Goal: Task Accomplishment & Management: Use online tool/utility

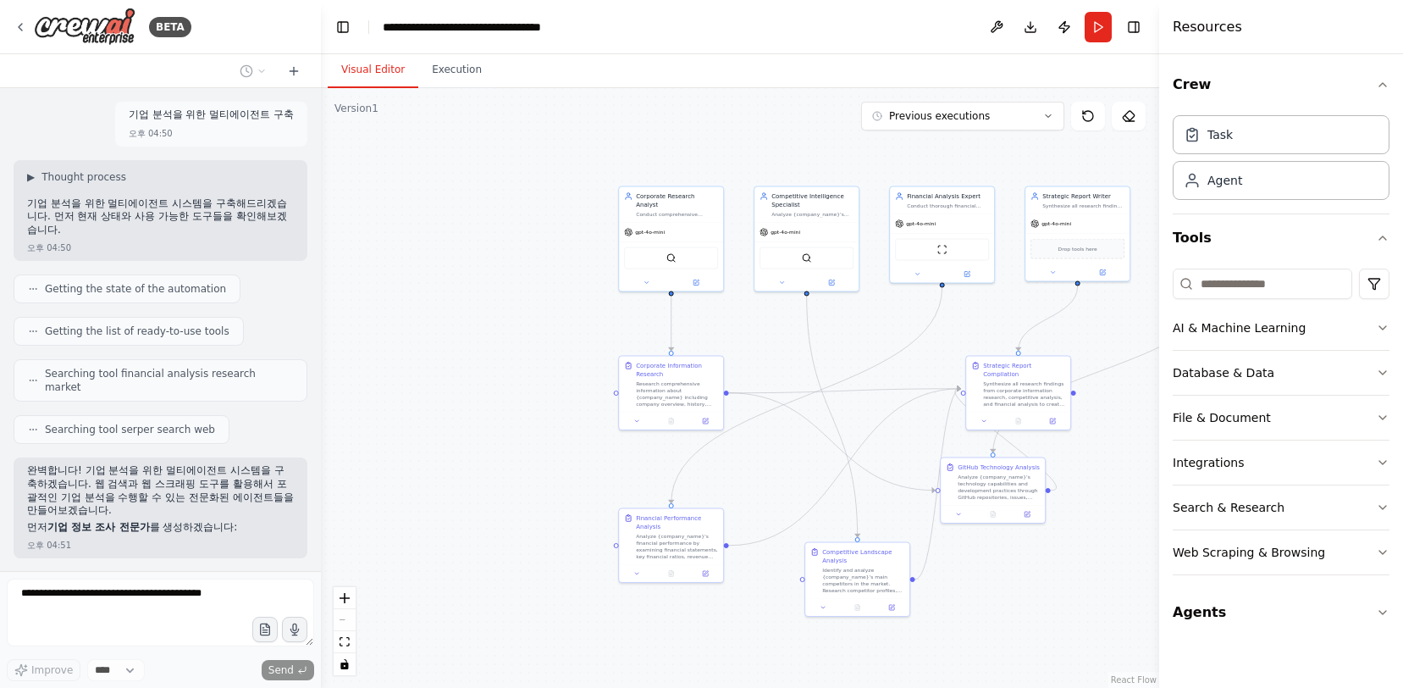
scroll to position [8801, 0]
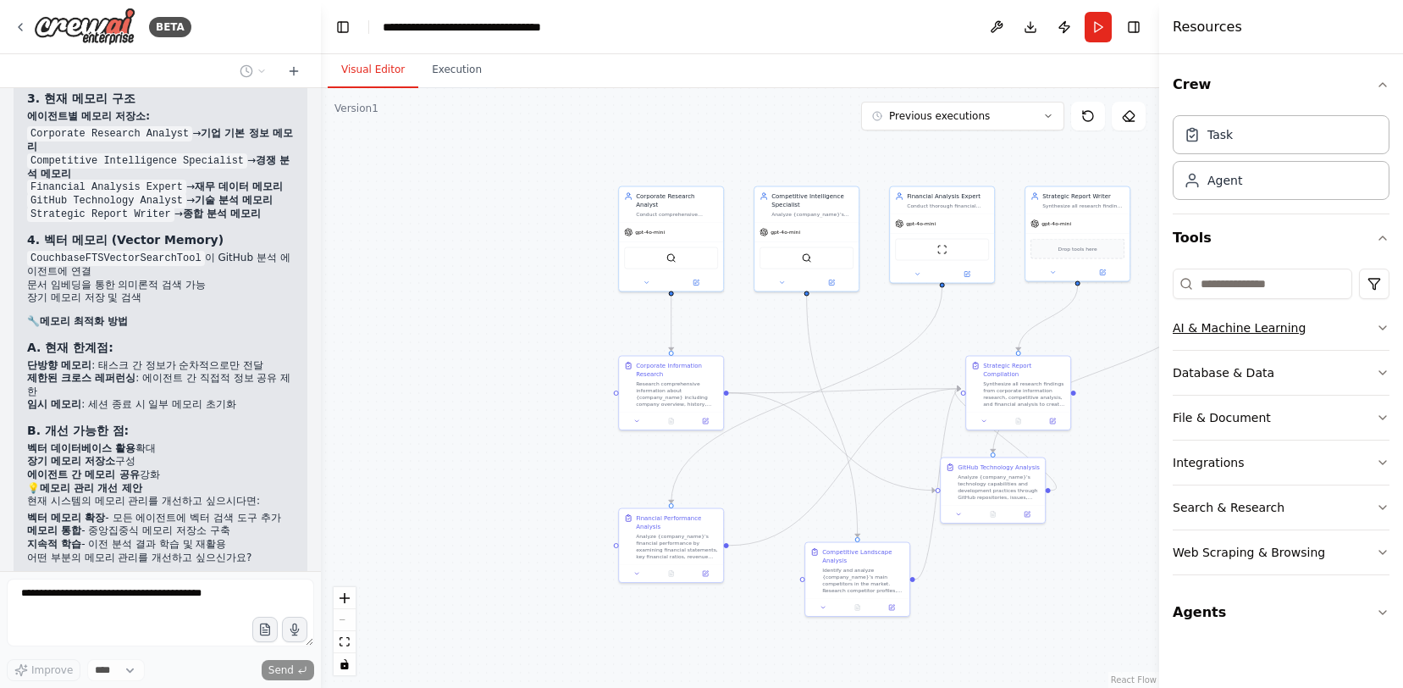
click at [1318, 331] on button "AI & Machine Learning" at bounding box center [1281, 328] width 217 height 44
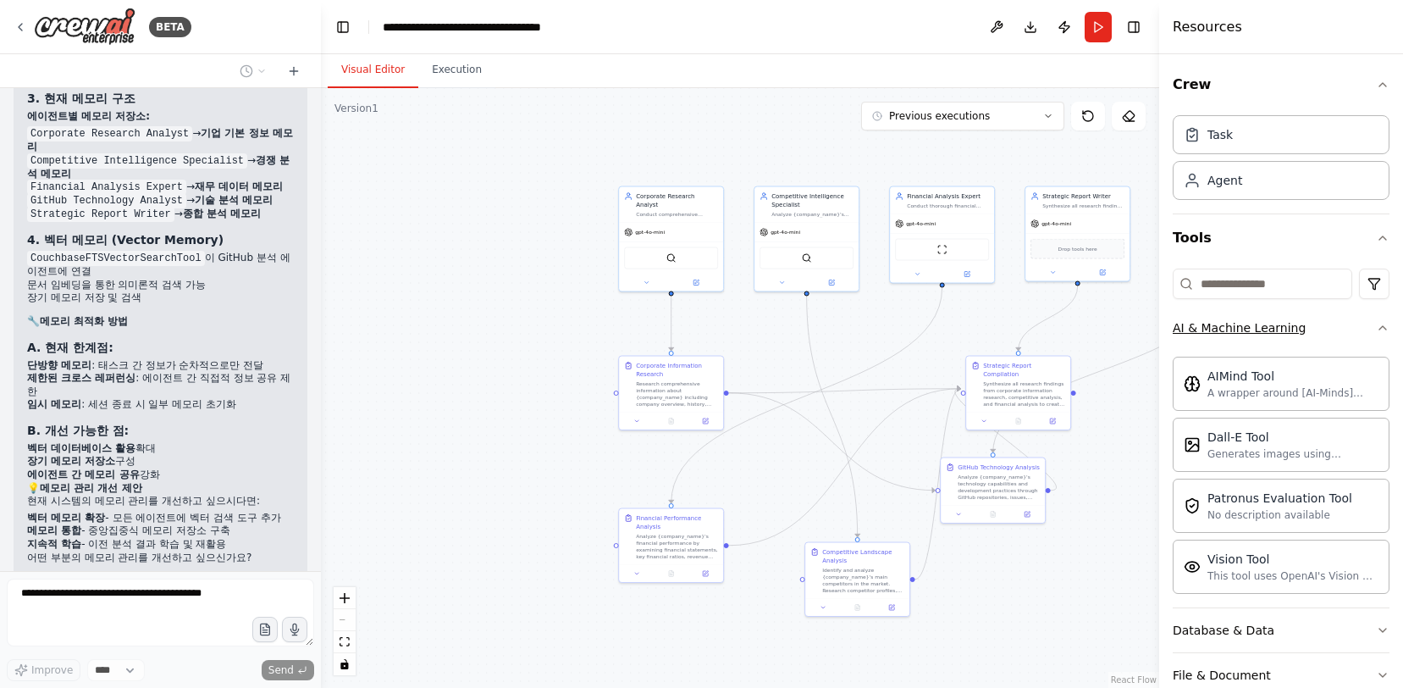
click at [1328, 343] on button "AI & Machine Learning" at bounding box center [1281, 328] width 217 height 44
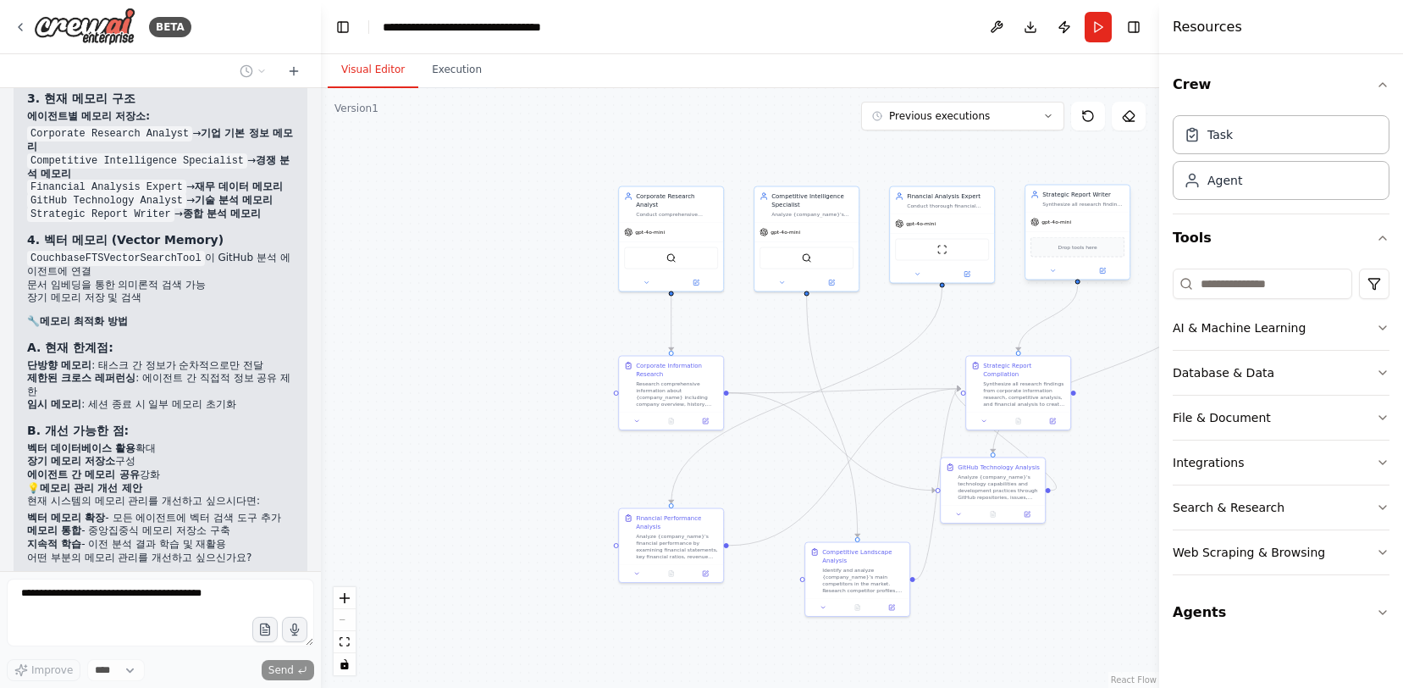
click at [1065, 219] on span "gpt-4o-mini" at bounding box center [1056, 221] width 30 height 7
click at [1103, 275] on div at bounding box center [1077, 270] width 104 height 17
click at [1104, 270] on icon at bounding box center [1102, 270] width 5 height 5
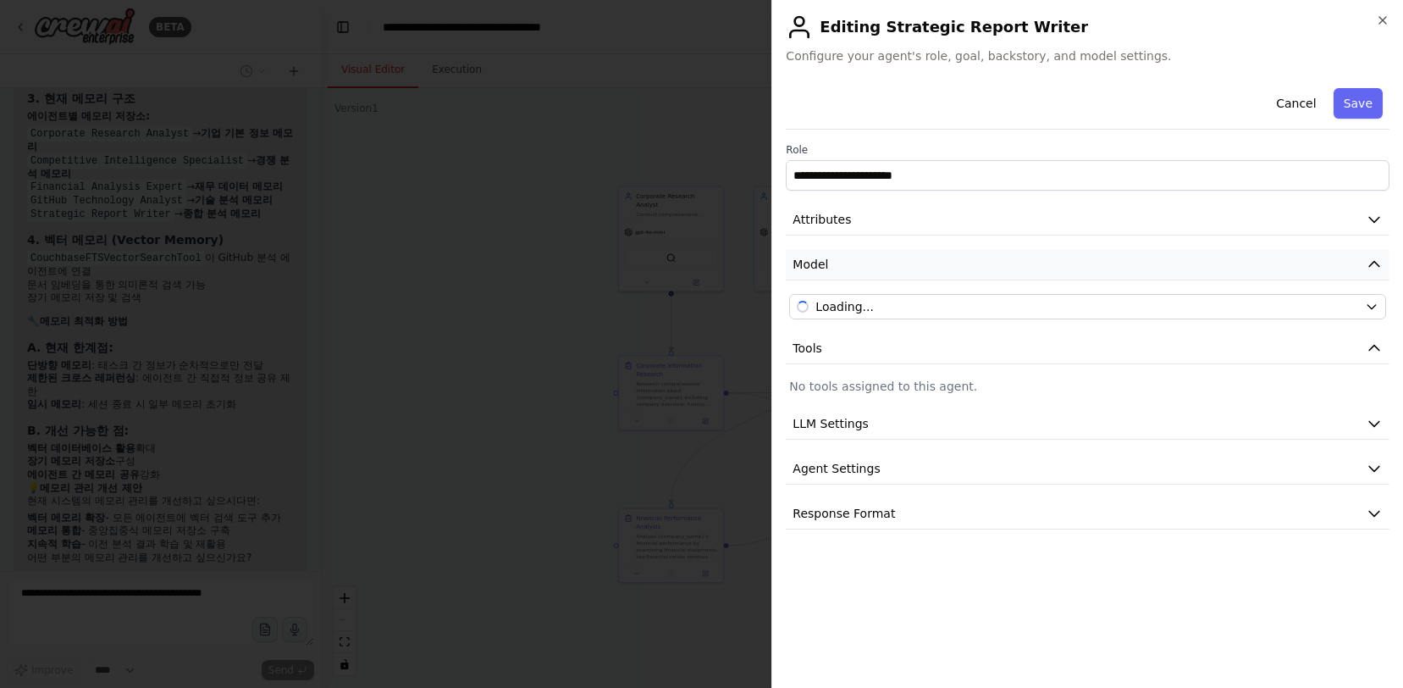
click at [997, 275] on button "Model" at bounding box center [1088, 264] width 604 height 31
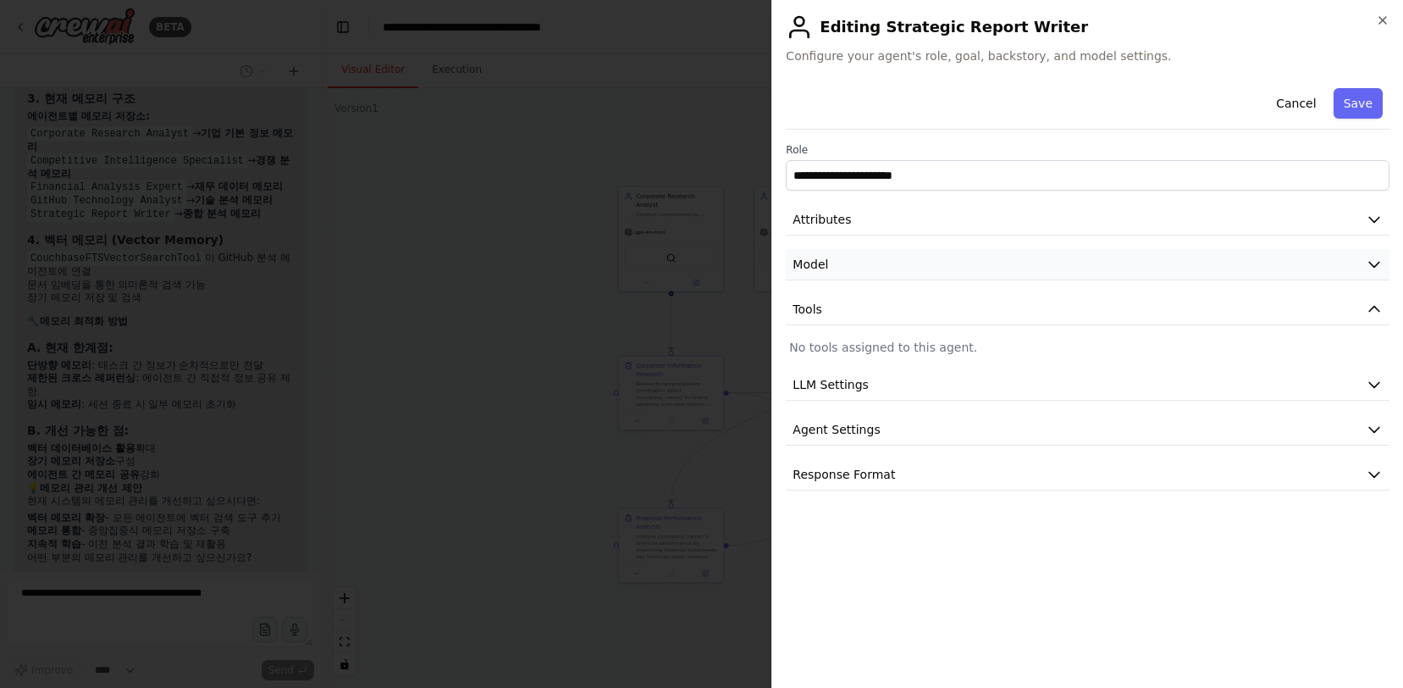
click at [1006, 274] on button "Model" at bounding box center [1088, 264] width 604 height 31
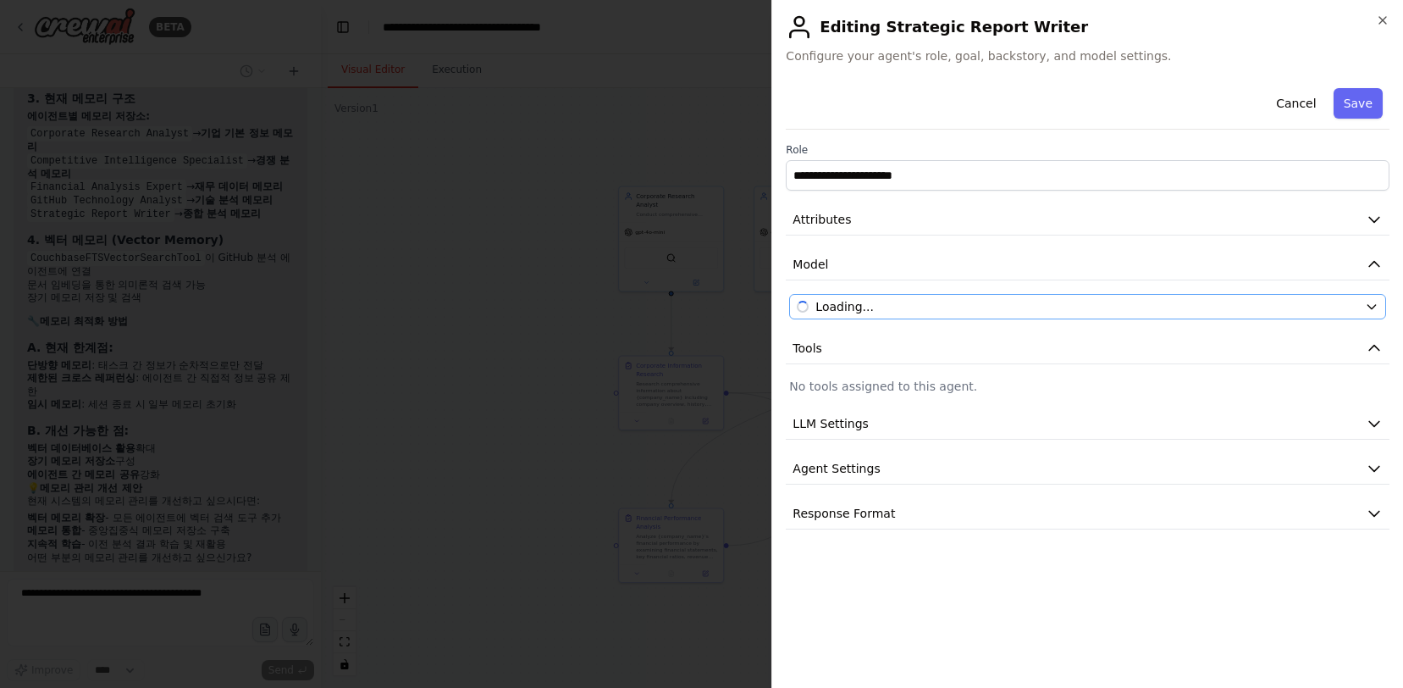
click at [1001, 308] on div "Loading..." at bounding box center [1077, 306] width 561 height 17
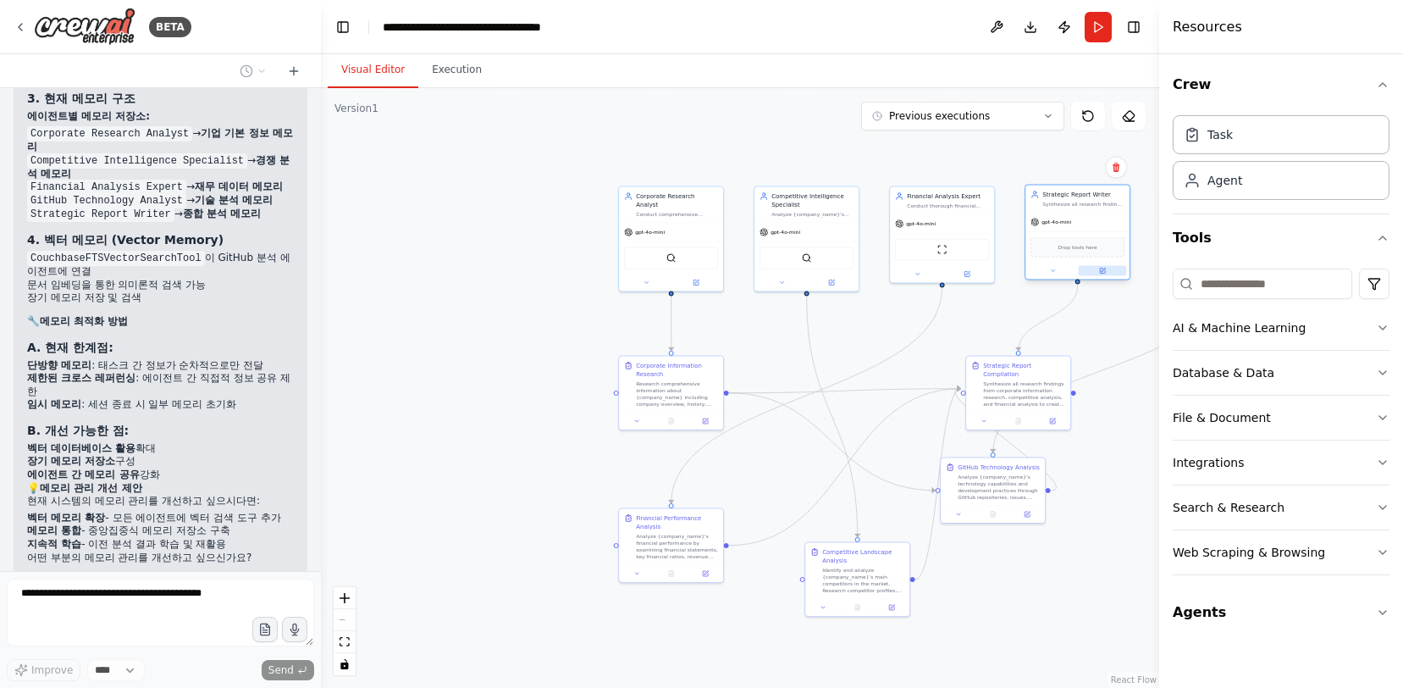
click at [1107, 273] on button at bounding box center [1103, 271] width 48 height 10
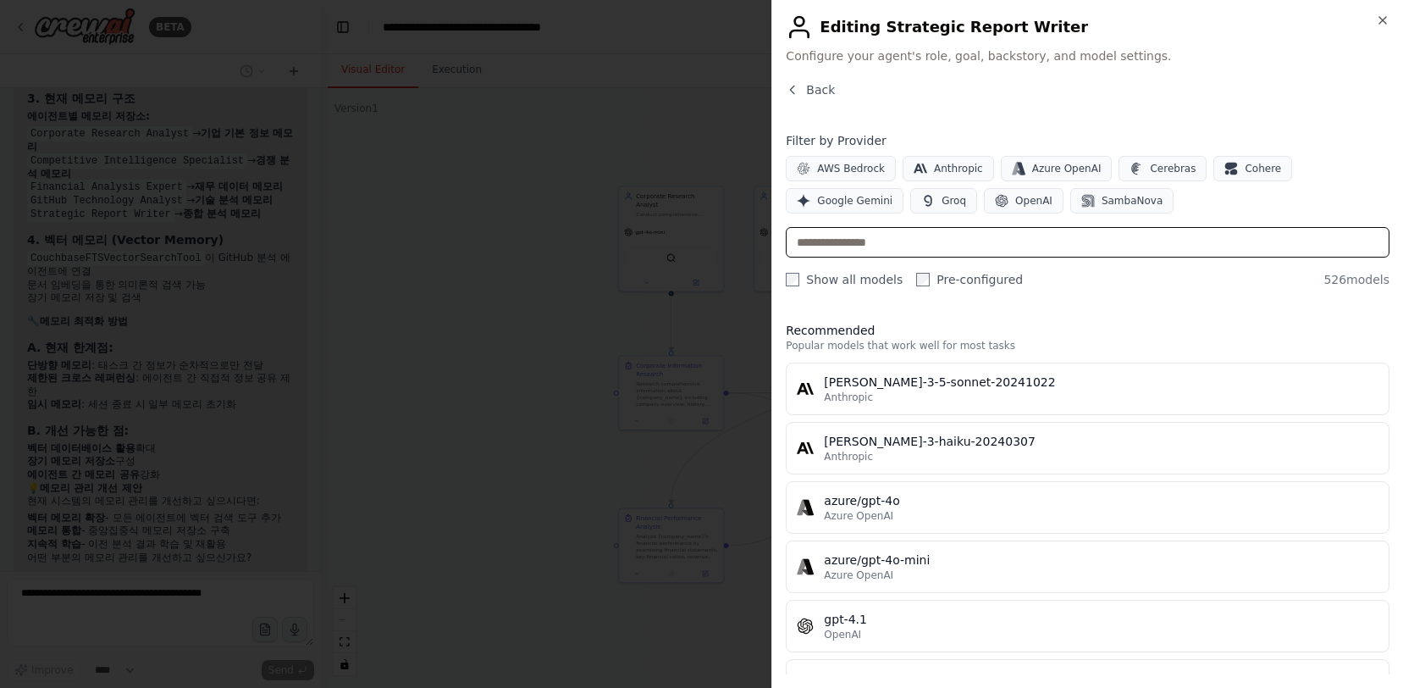
click at [1091, 248] on input "text" at bounding box center [1088, 242] width 604 height 30
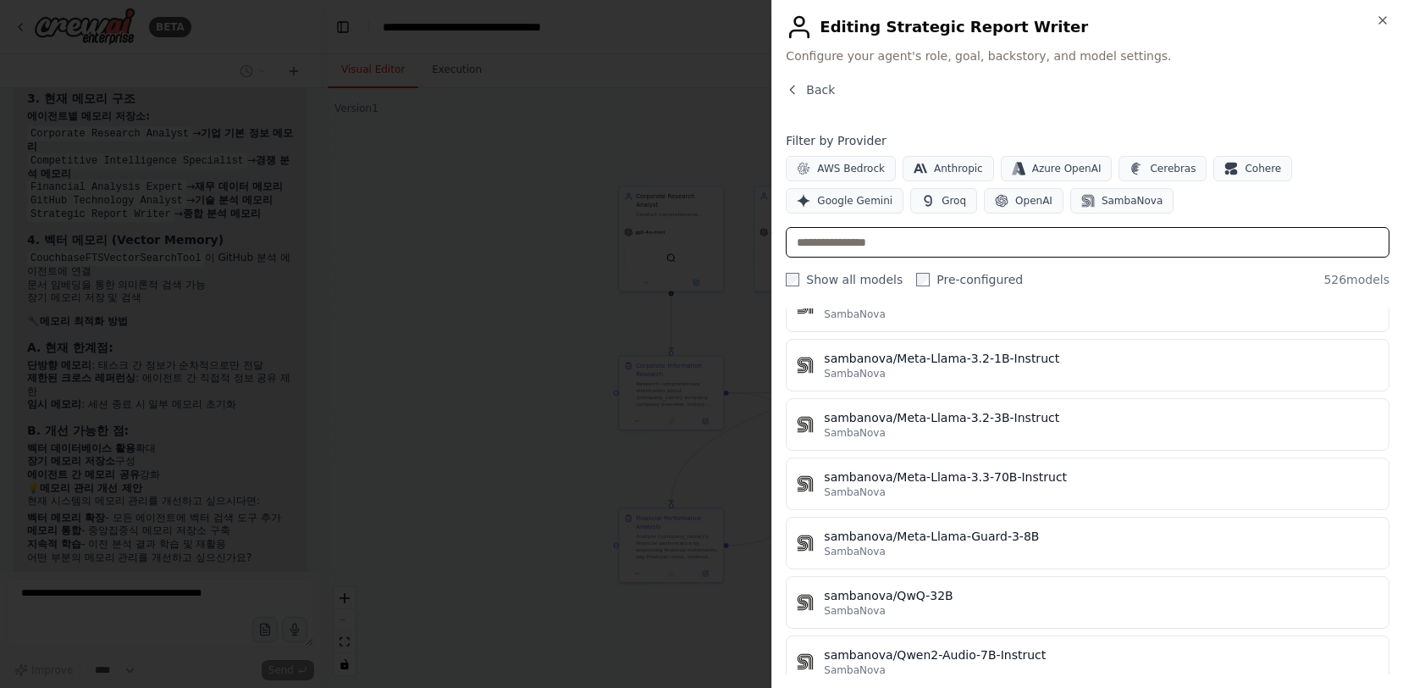
scroll to position [30925, 0]
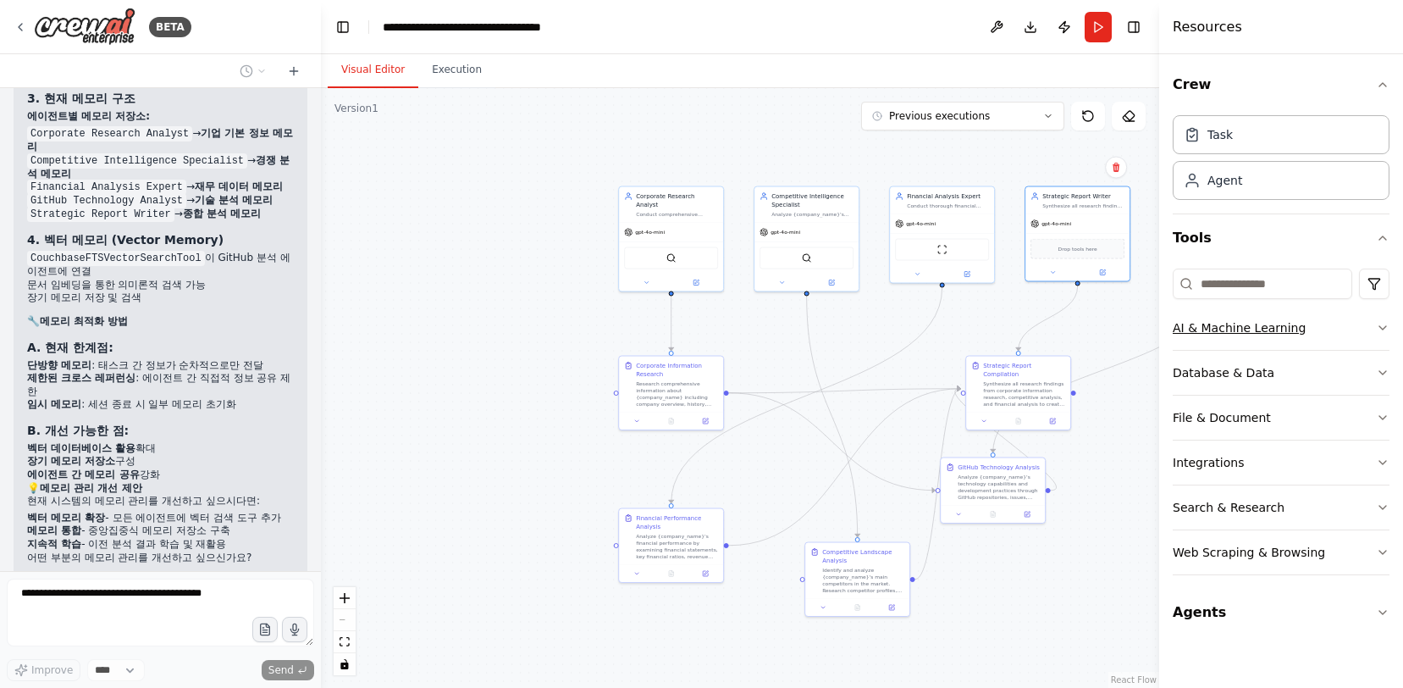
click at [1290, 334] on div "AI & Machine Learning" at bounding box center [1239, 327] width 133 height 17
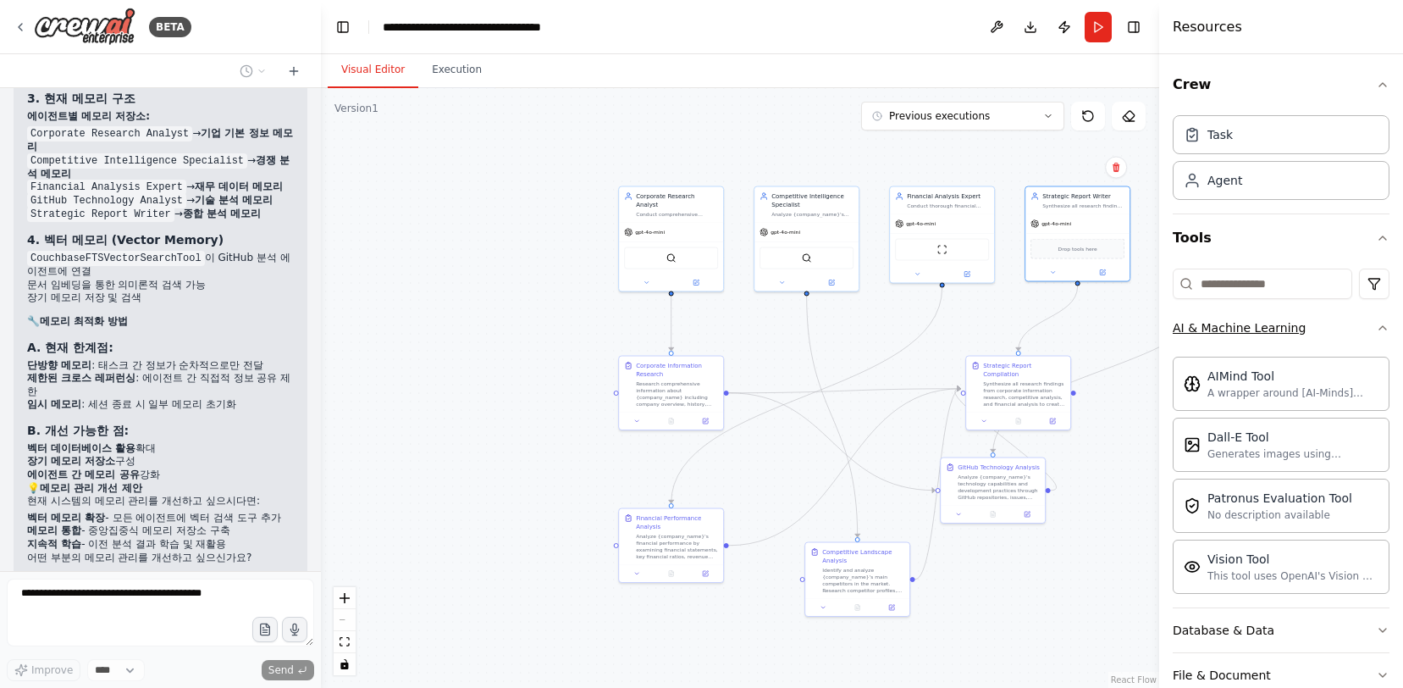
click at [1290, 334] on div "AI & Machine Learning" at bounding box center [1239, 327] width 133 height 17
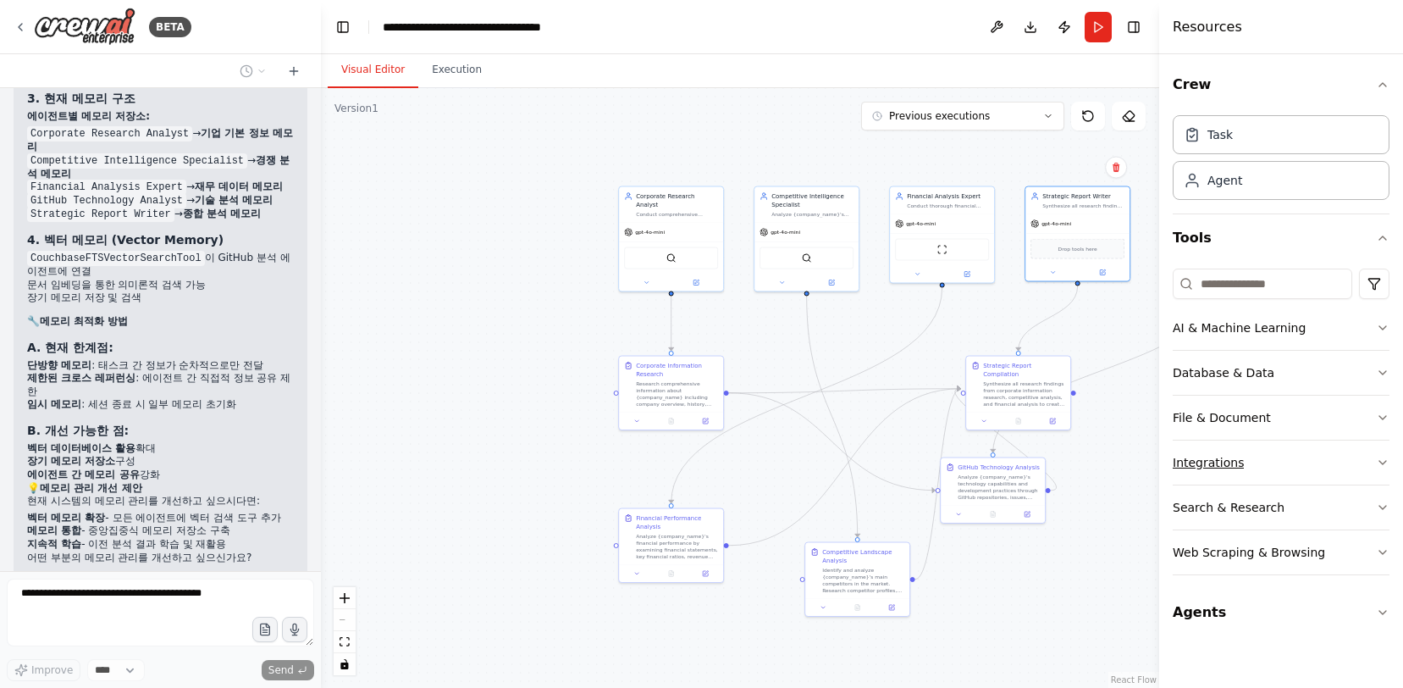
click at [1238, 461] on div "Integrations" at bounding box center [1208, 462] width 71 height 17
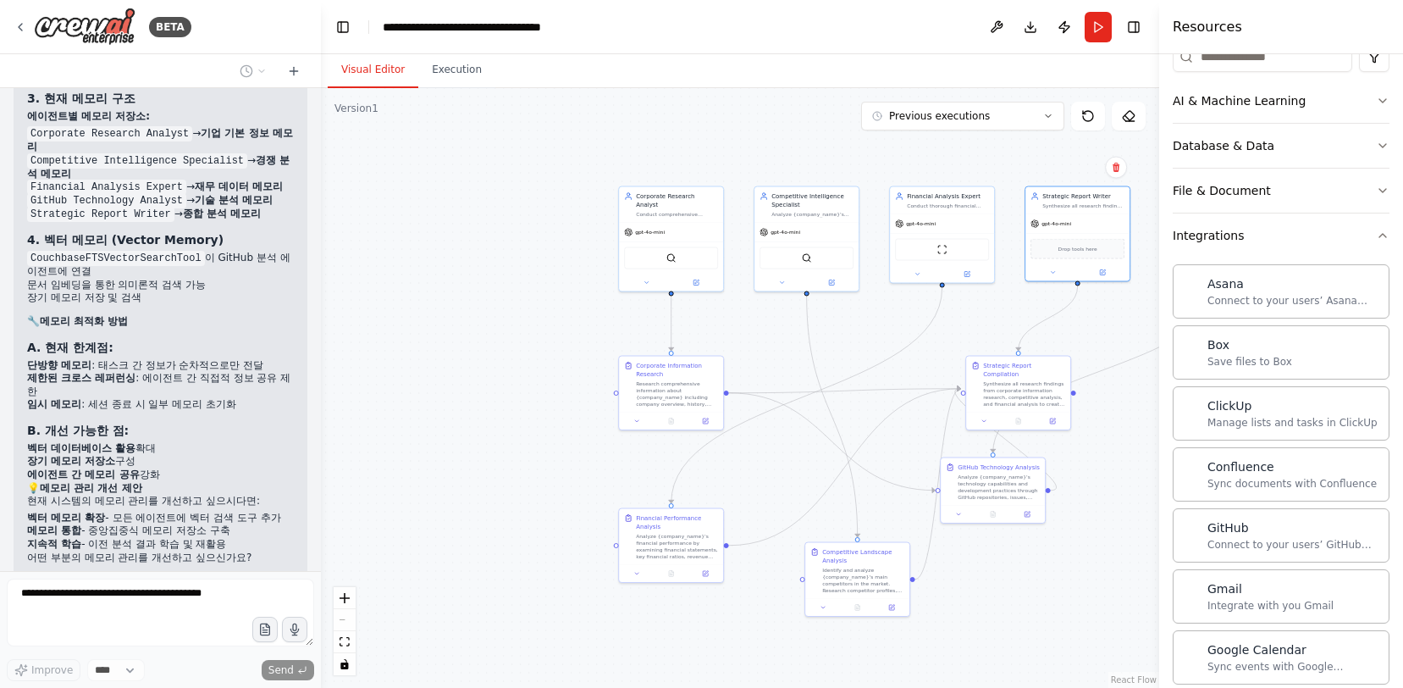
scroll to position [0, 0]
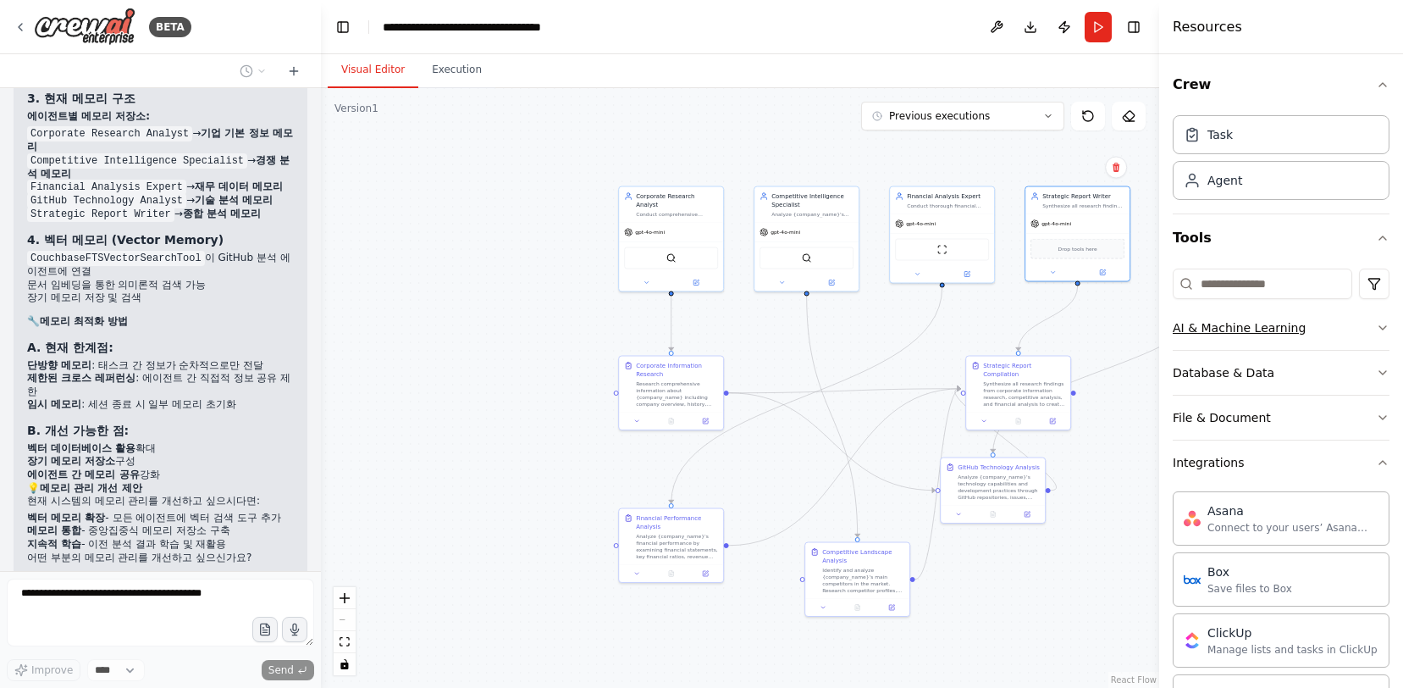
click at [1251, 319] on div "AI & Machine Learning" at bounding box center [1239, 327] width 133 height 17
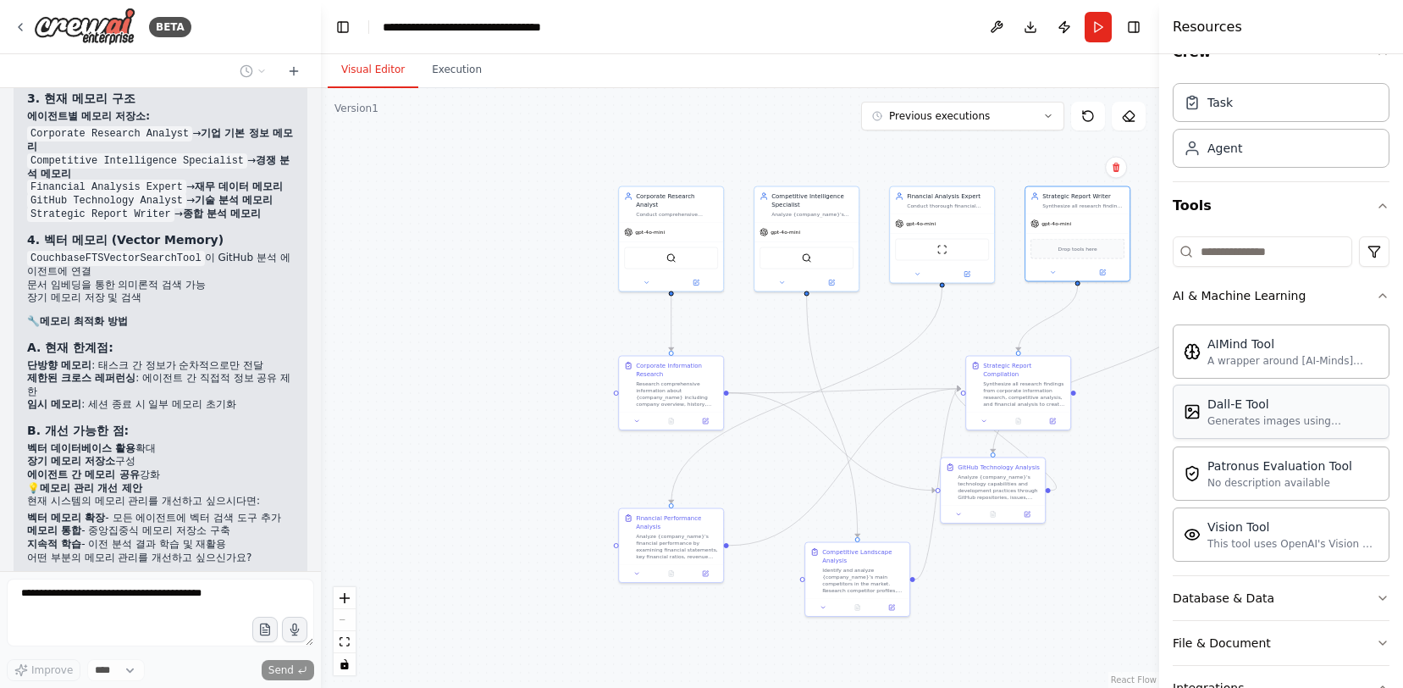
scroll to position [32, 0]
click at [1093, 213] on div "gpt-4o-mini" at bounding box center [1077, 222] width 104 height 19
click at [1107, 279] on div "Strategic Report Writer Synthesize all research findings from corporate researc…" at bounding box center [1078, 233] width 106 height 96
click at [1104, 283] on div ".deletable-edge-delete-btn { width: 20px; height: 20px; border: 0px solid #ffff…" at bounding box center [740, 387] width 838 height 599
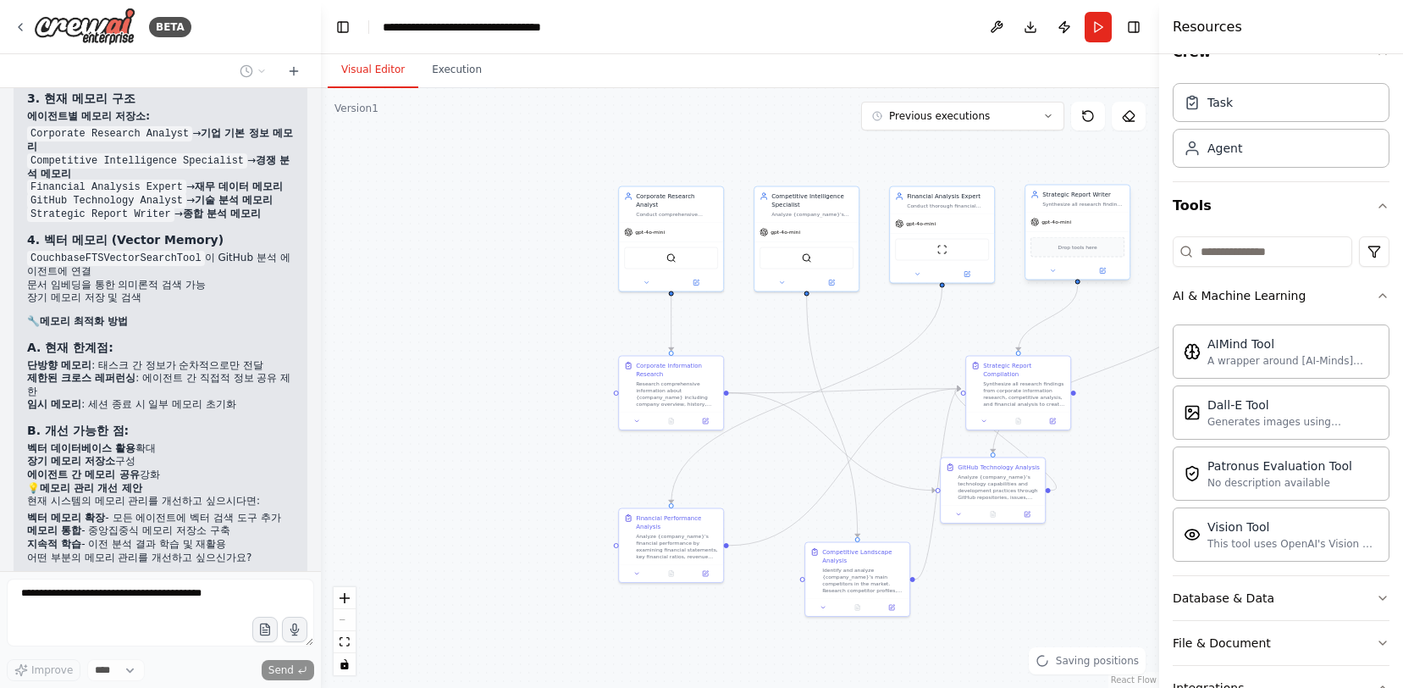
click at [1106, 279] on div at bounding box center [1077, 270] width 104 height 17
click at [1102, 272] on icon at bounding box center [1102, 270] width 5 height 5
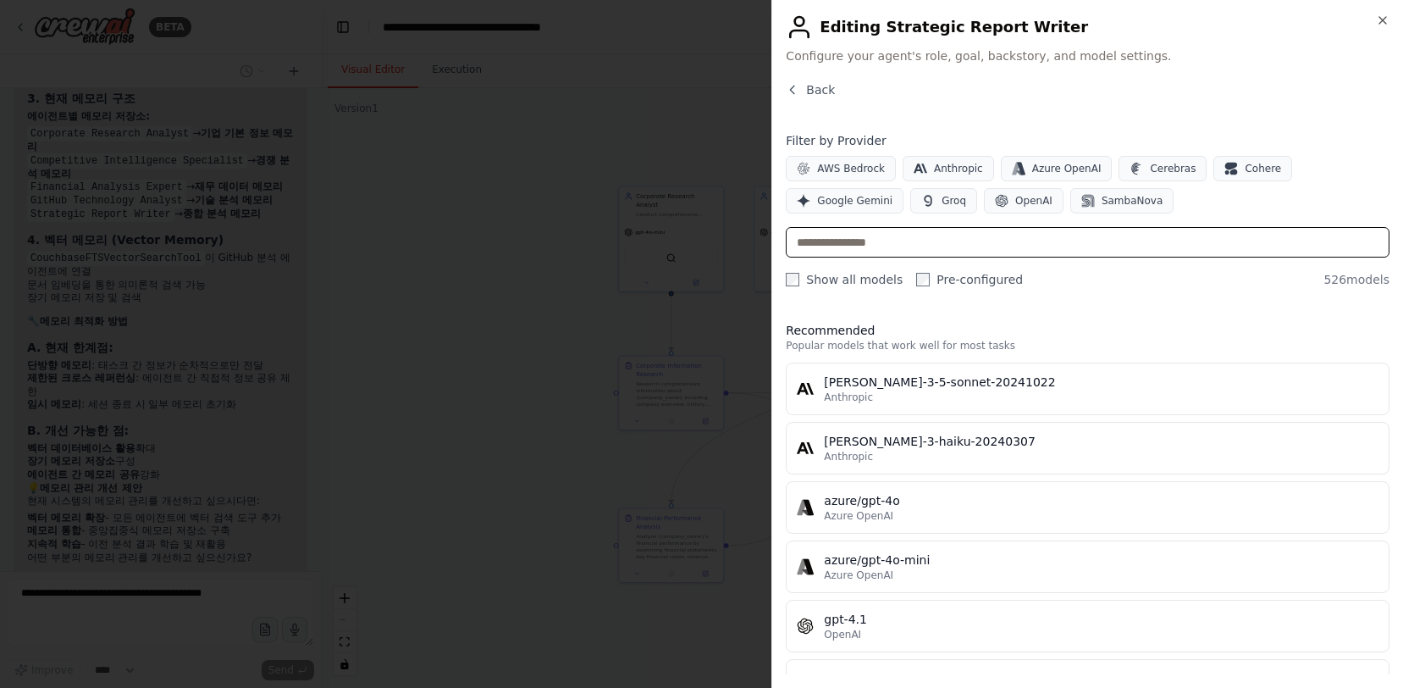
click at [1070, 246] on input "text" at bounding box center [1088, 242] width 604 height 30
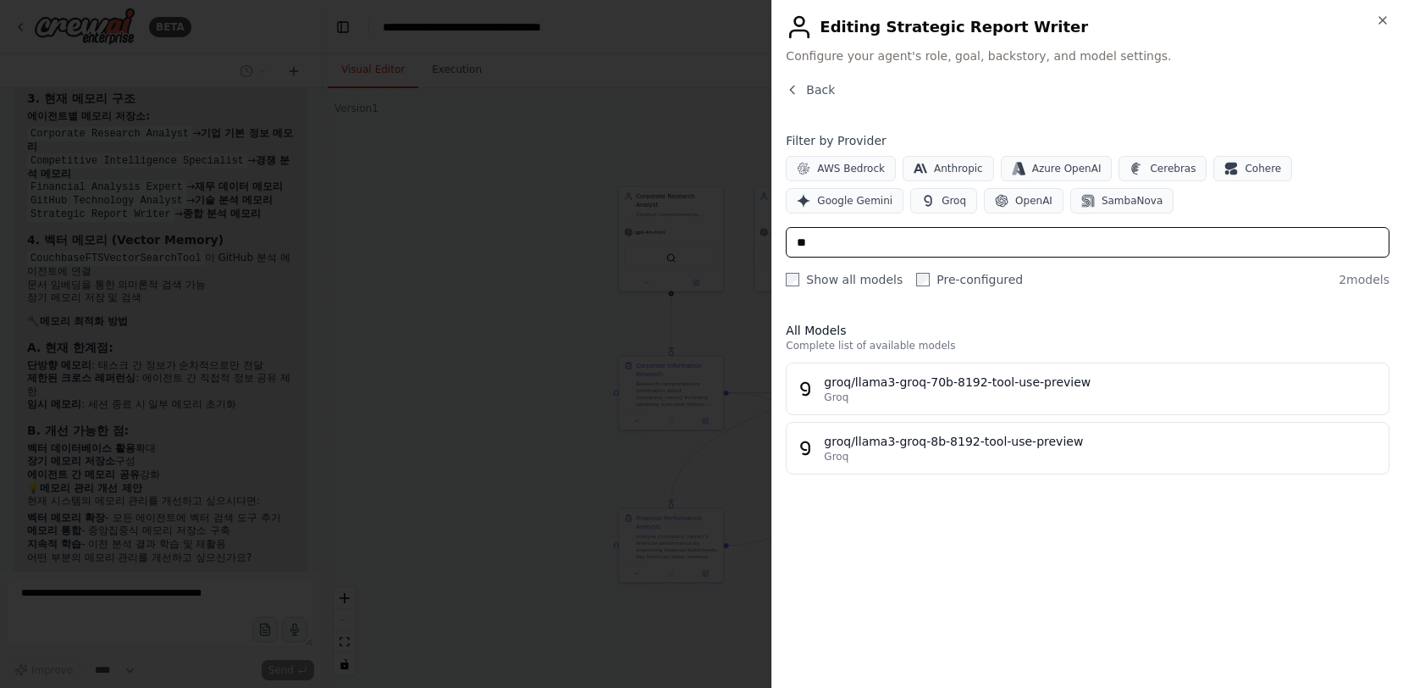
type input "*"
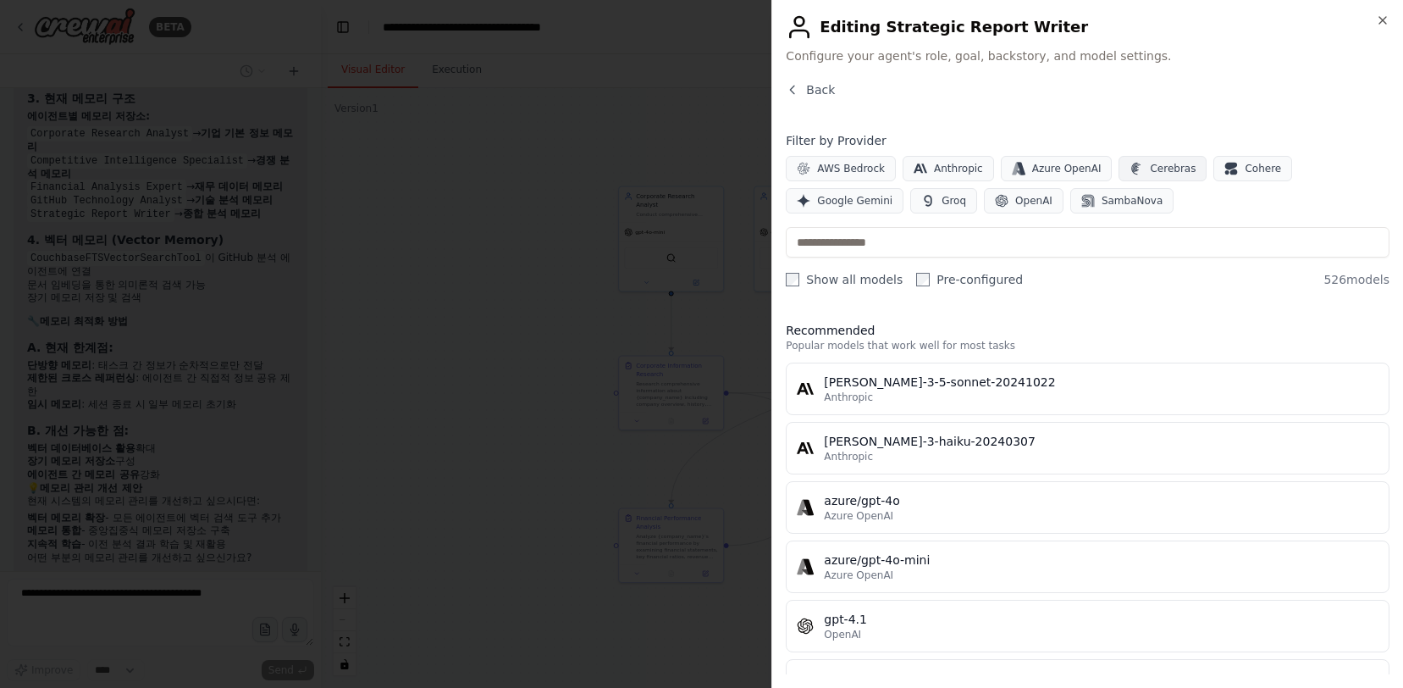
click at [1185, 166] on button "Cerebras" at bounding box center [1162, 168] width 88 height 25
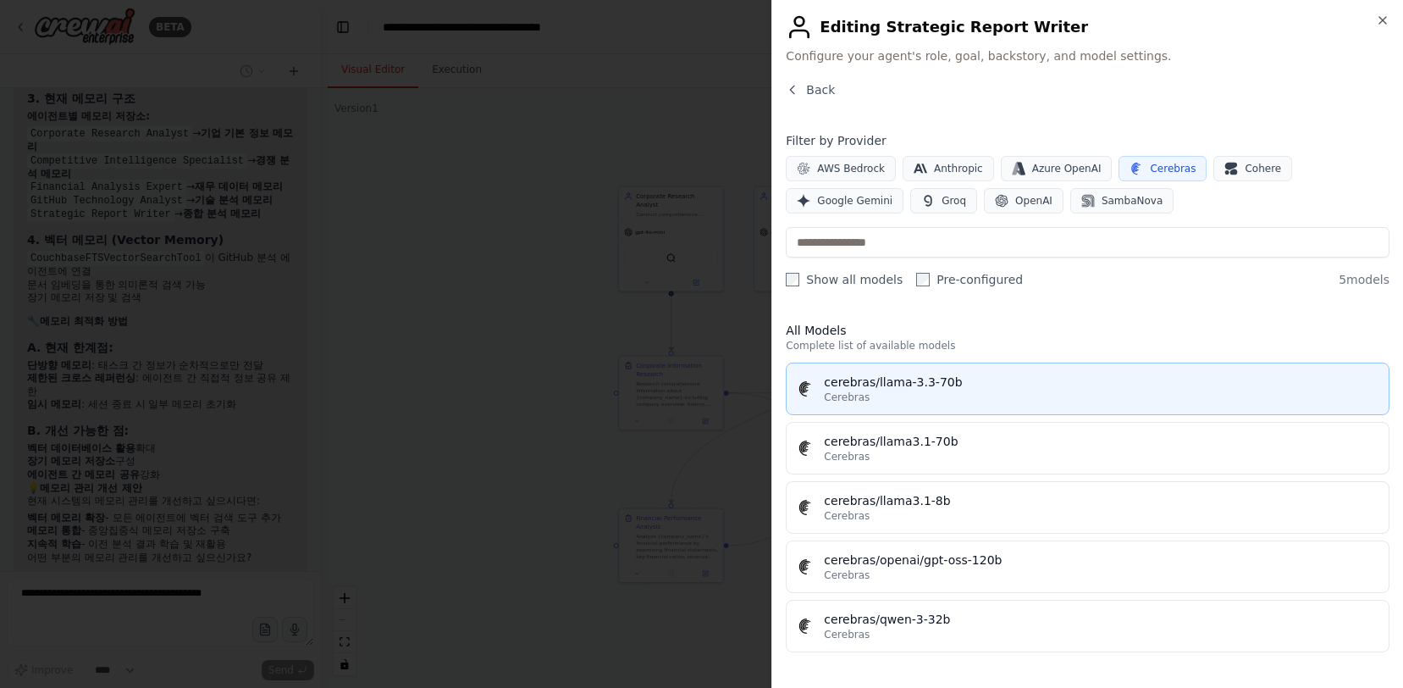
click at [965, 400] on div "Cerebras" at bounding box center [1101, 397] width 555 height 14
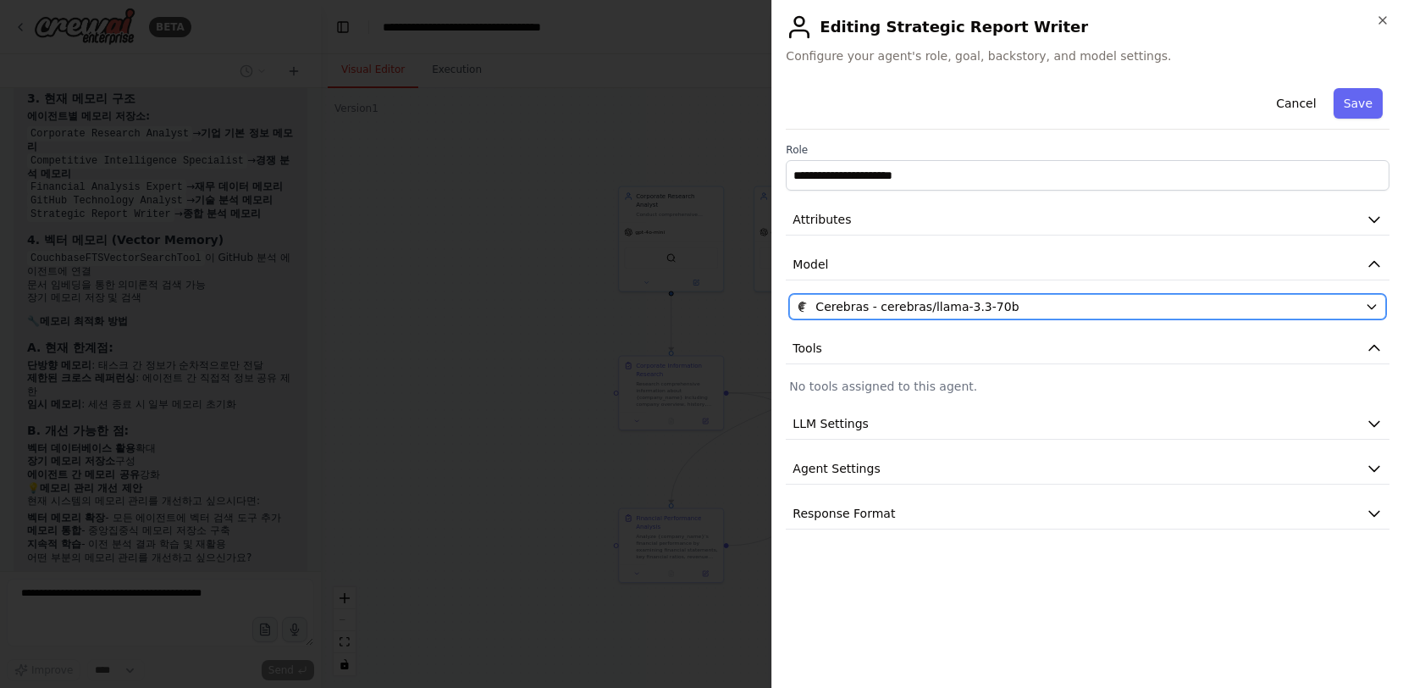
click at [990, 314] on span "Cerebras - cerebras/llama-3.3-70b" at bounding box center [916, 306] width 203 height 17
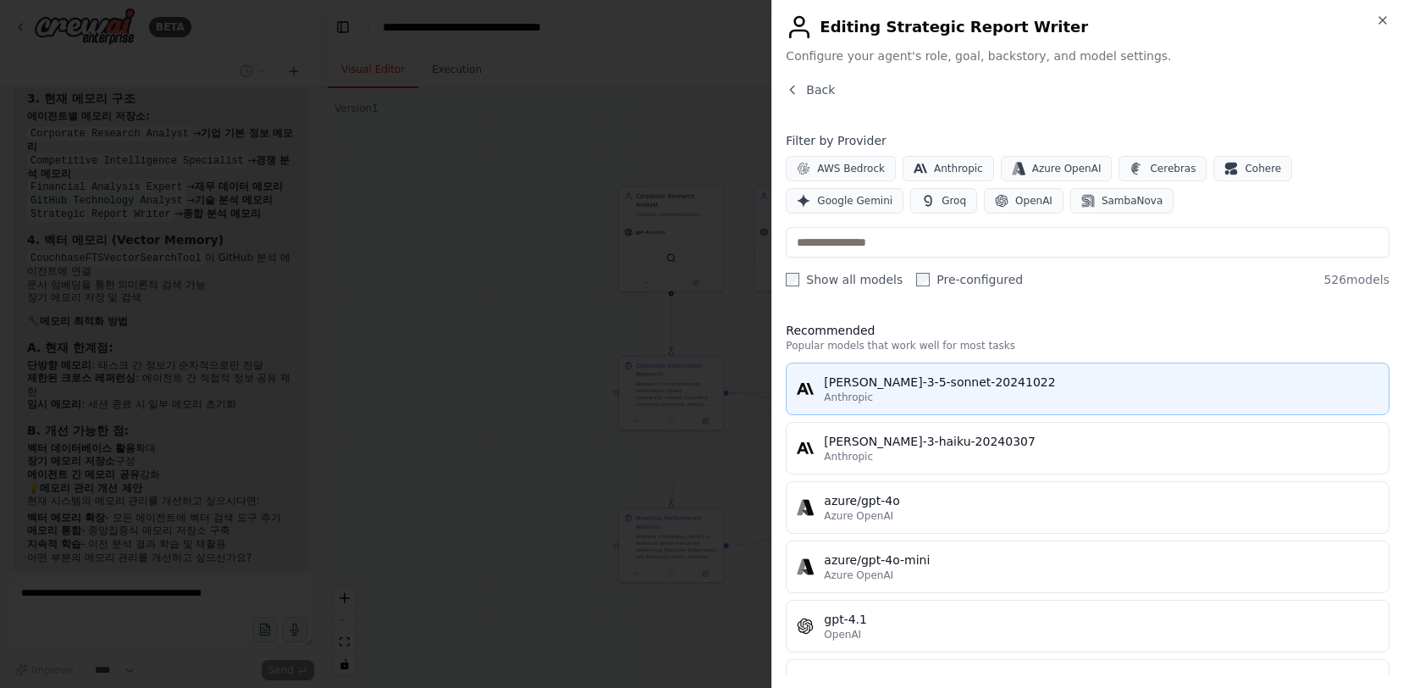
click at [983, 395] on div "Anthropic" at bounding box center [1101, 397] width 555 height 14
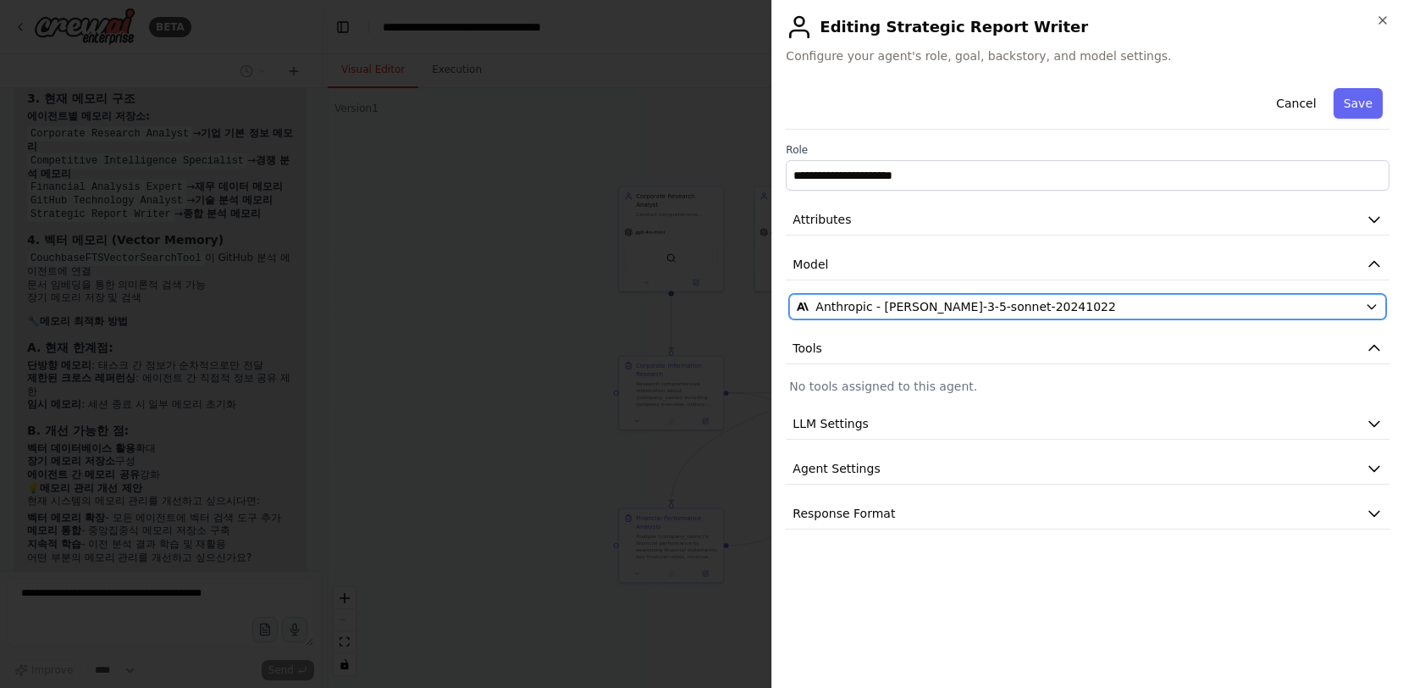
click at [1120, 300] on div "Anthropic - claude-3-5-sonnet-20241022" at bounding box center [1077, 306] width 561 height 17
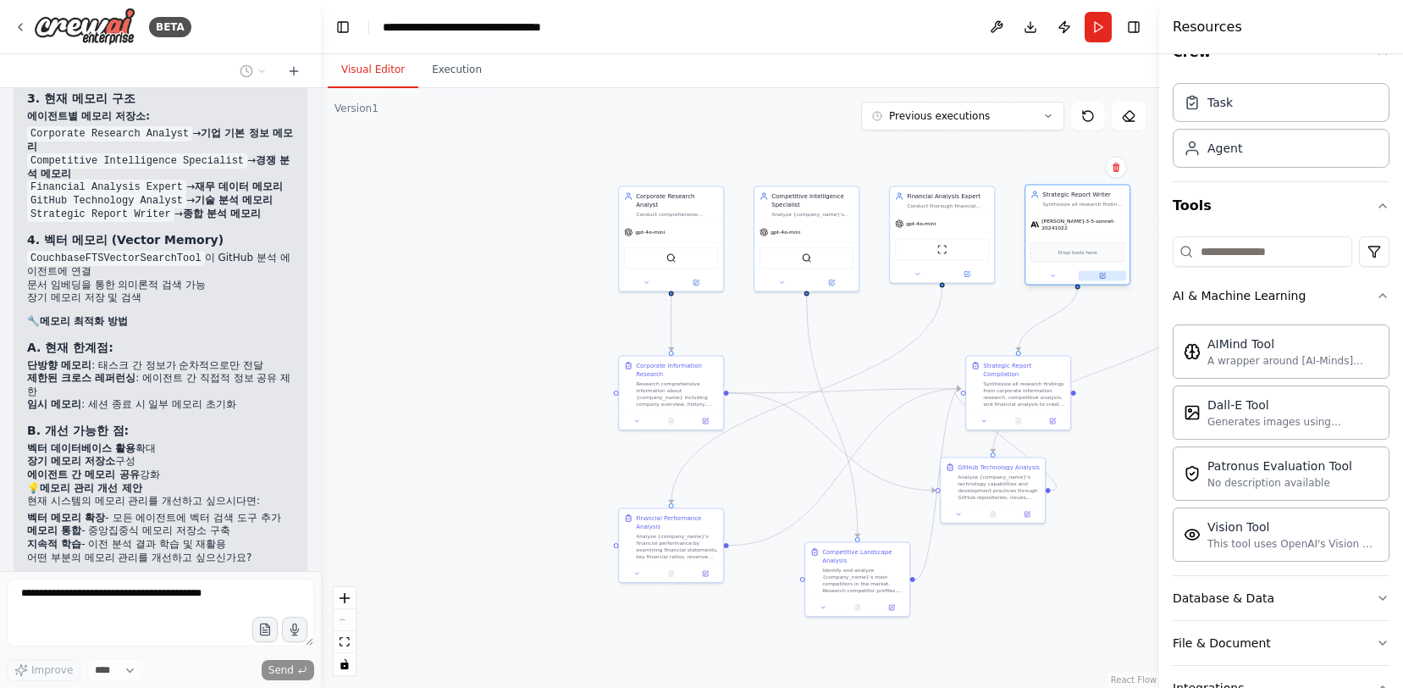
click at [1100, 273] on icon at bounding box center [1102, 275] width 5 height 5
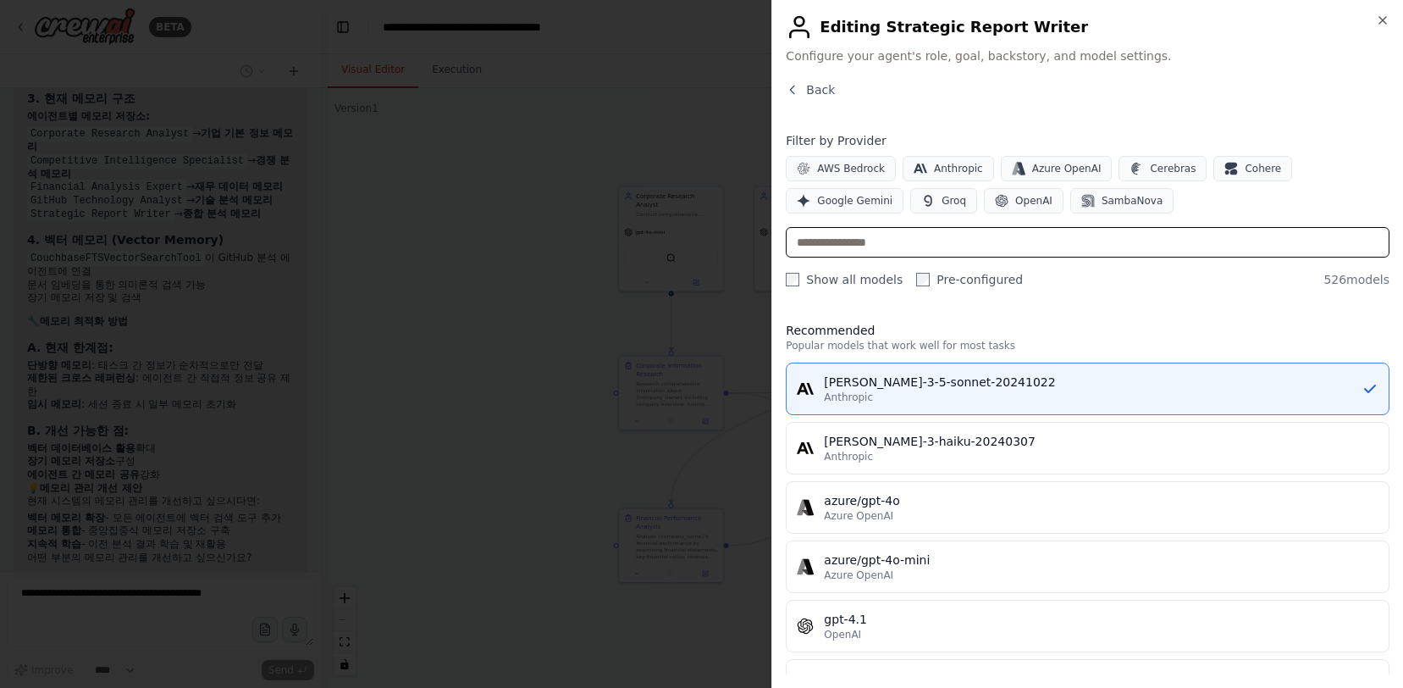
click at [1093, 241] on input "text" at bounding box center [1088, 242] width 604 height 30
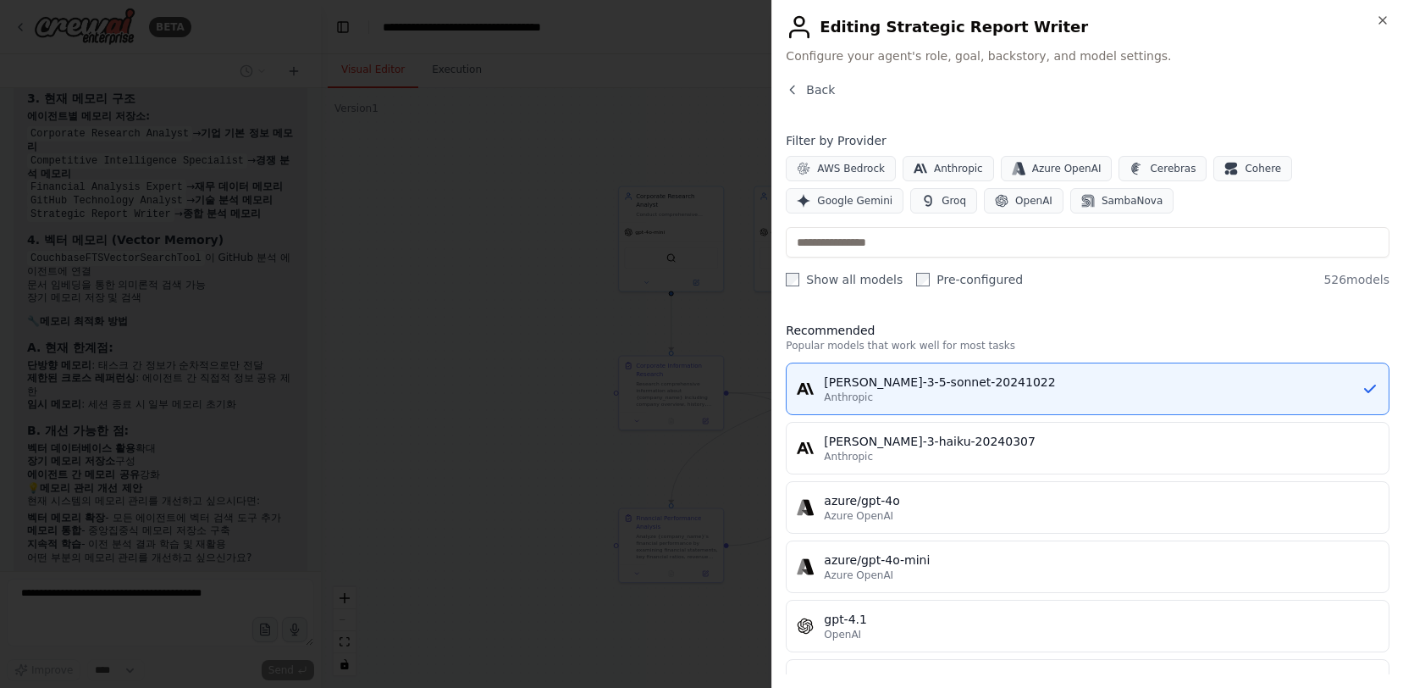
click at [1071, 312] on div "Recommended Popular models that work well for most tasks claude-3-5-sonnet-2024…" at bounding box center [1088, 491] width 604 height 366
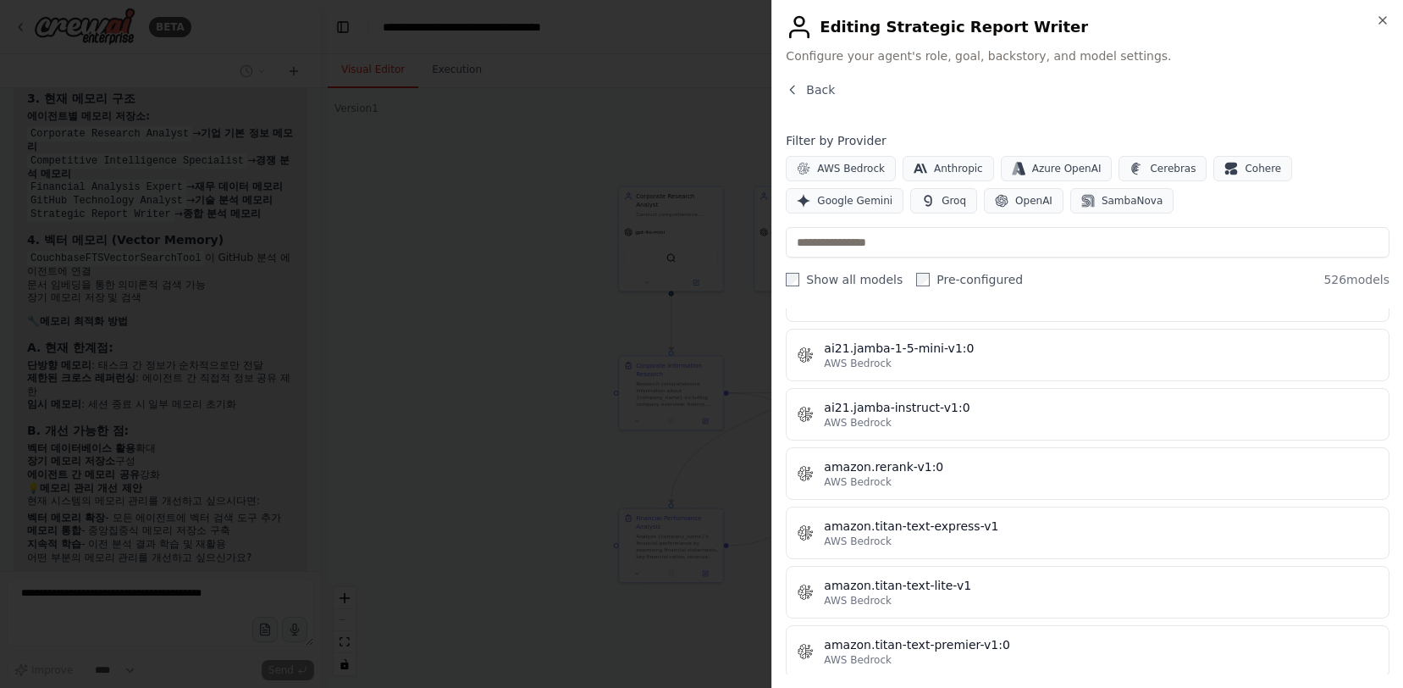
scroll to position [0, 0]
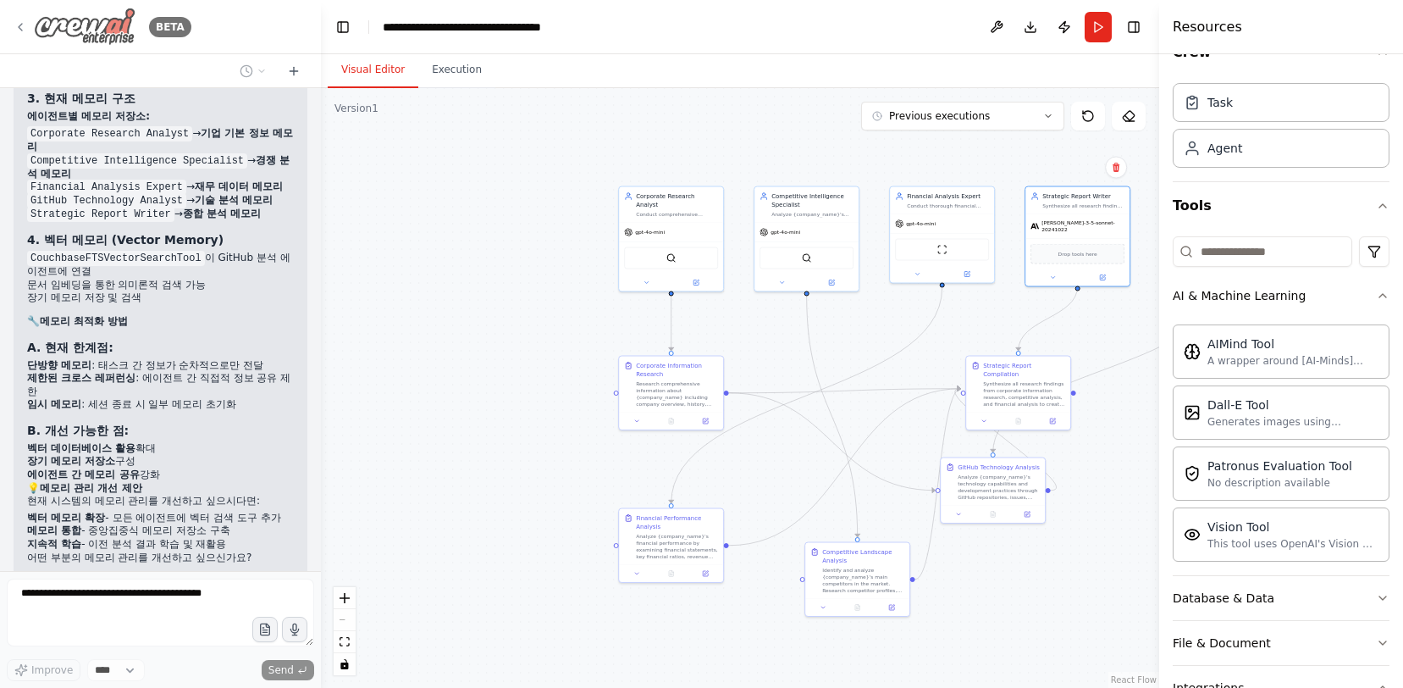
click at [113, 30] on img at bounding box center [85, 27] width 102 height 38
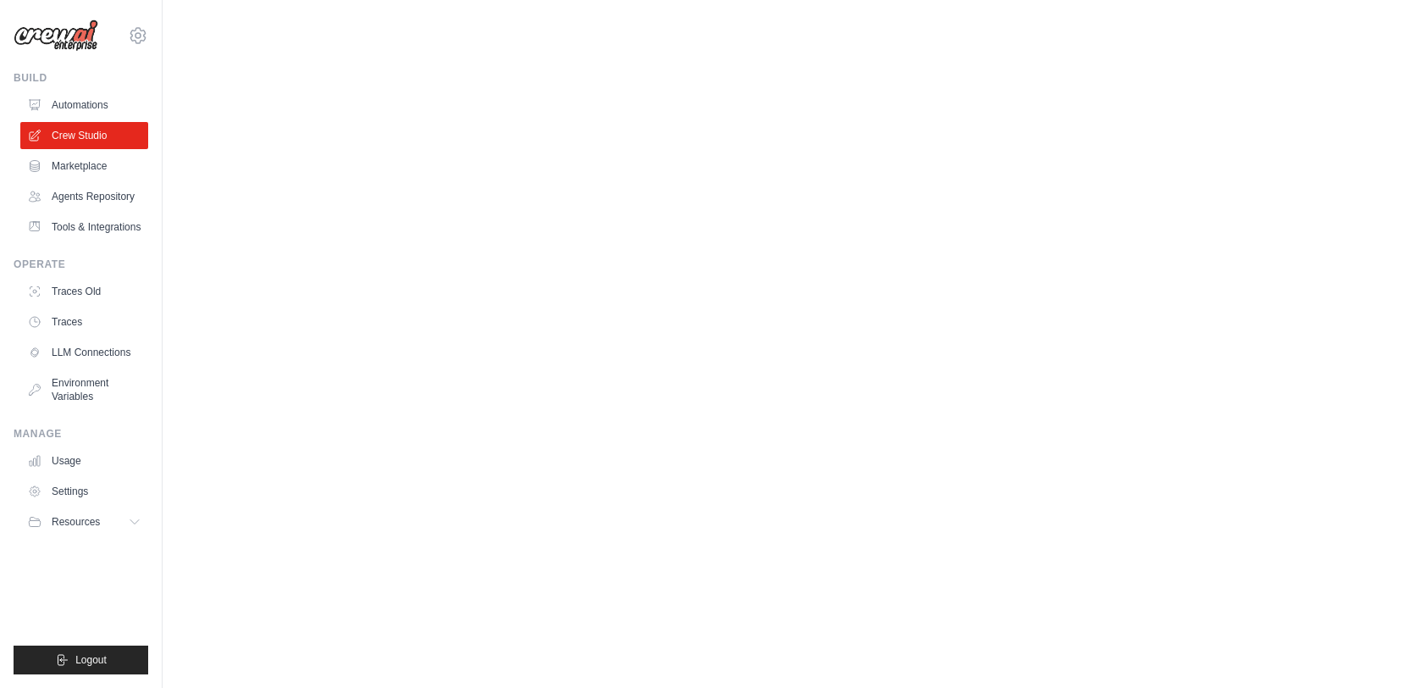
click at [705, 229] on body "cvb1060@gmail.com Settings Build Automations" at bounding box center [701, 344] width 1403 height 688
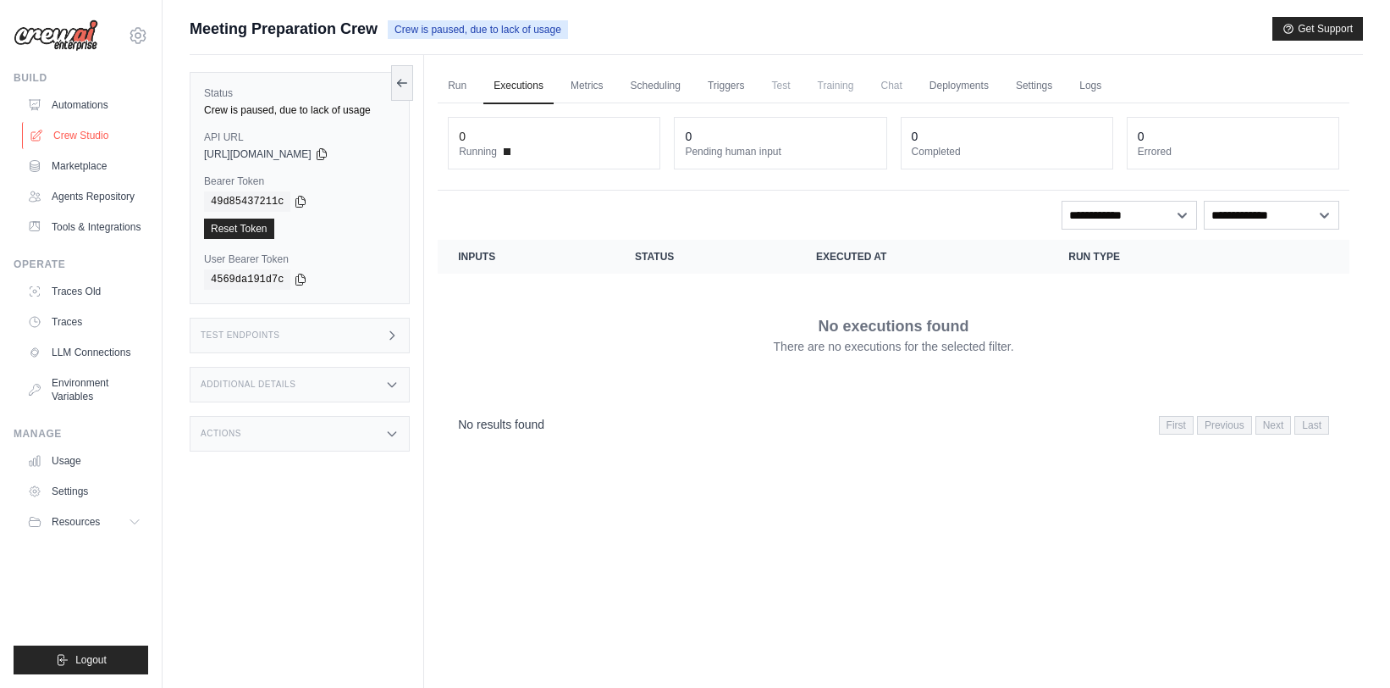
click at [64, 128] on link "Crew Studio" at bounding box center [86, 135] width 128 height 27
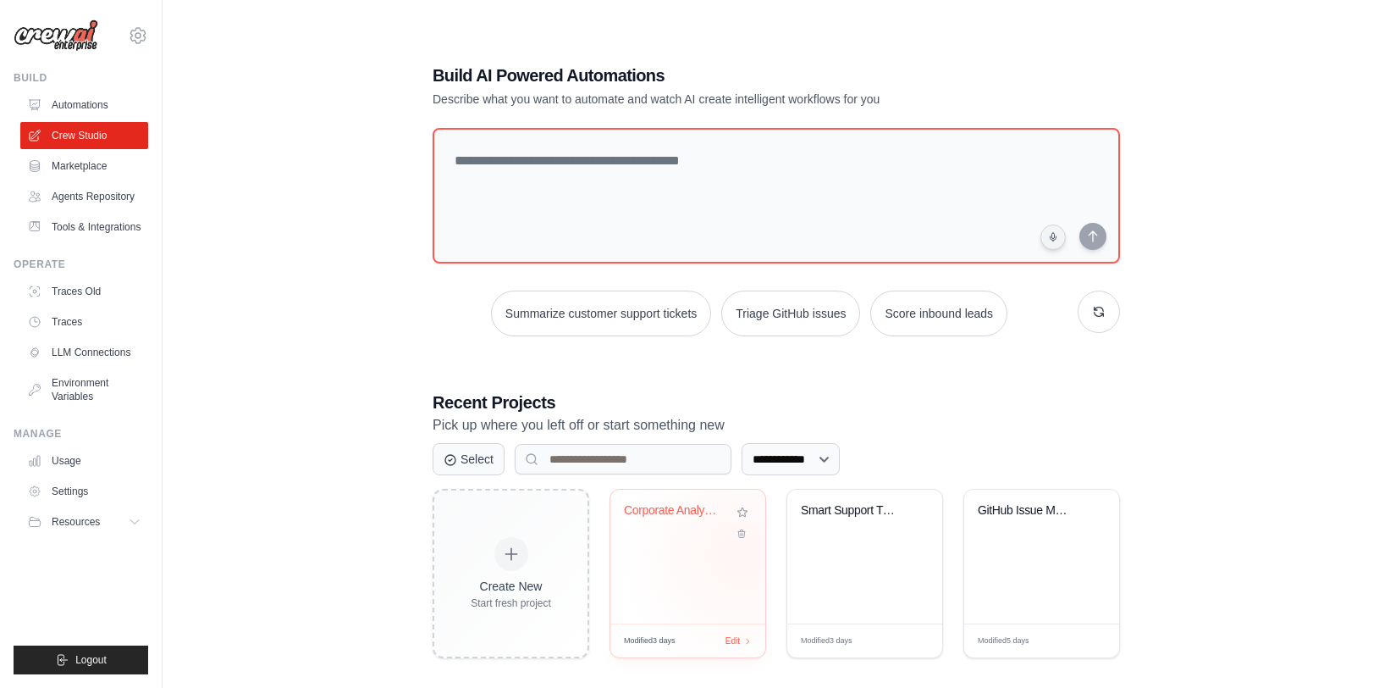
click at [740, 556] on div "Corporate Analysis Multi-Agent Syst..." at bounding box center [687, 556] width 155 height 134
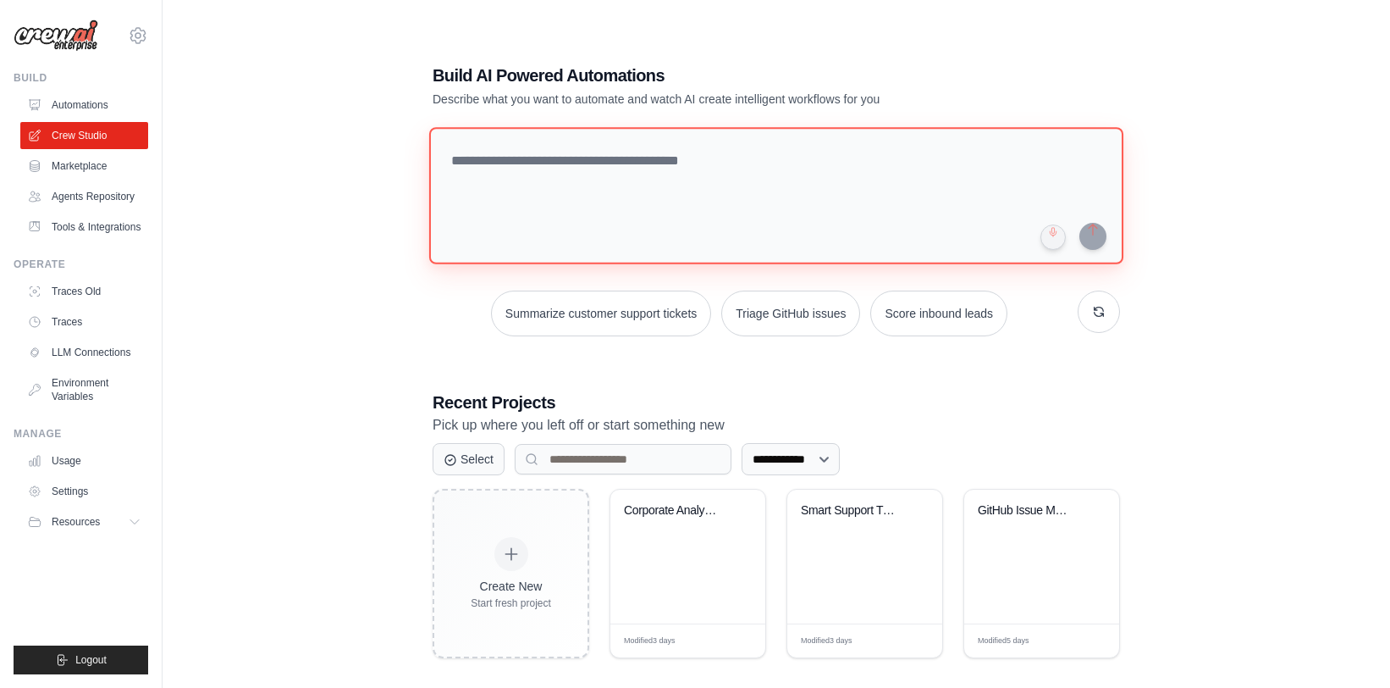
click at [853, 214] on textarea at bounding box center [776, 195] width 694 height 137
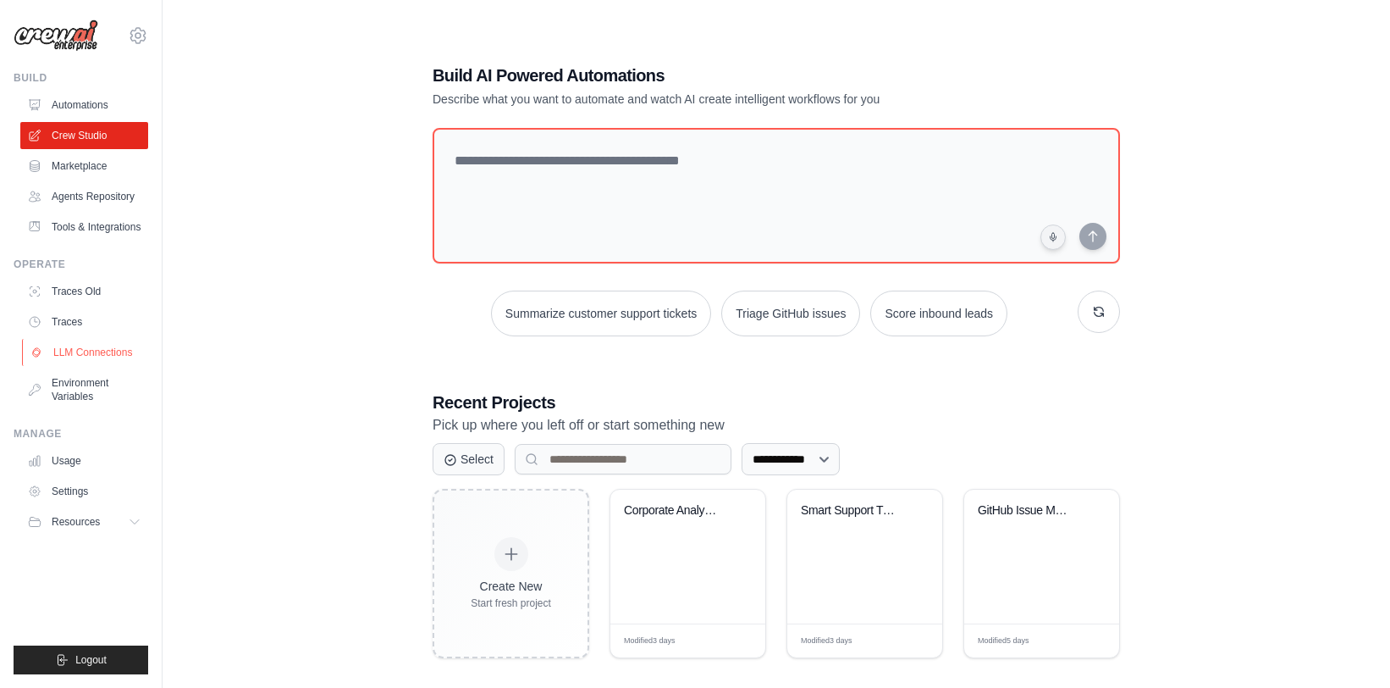
click at [108, 342] on link "LLM Connections" at bounding box center [86, 352] width 128 height 27
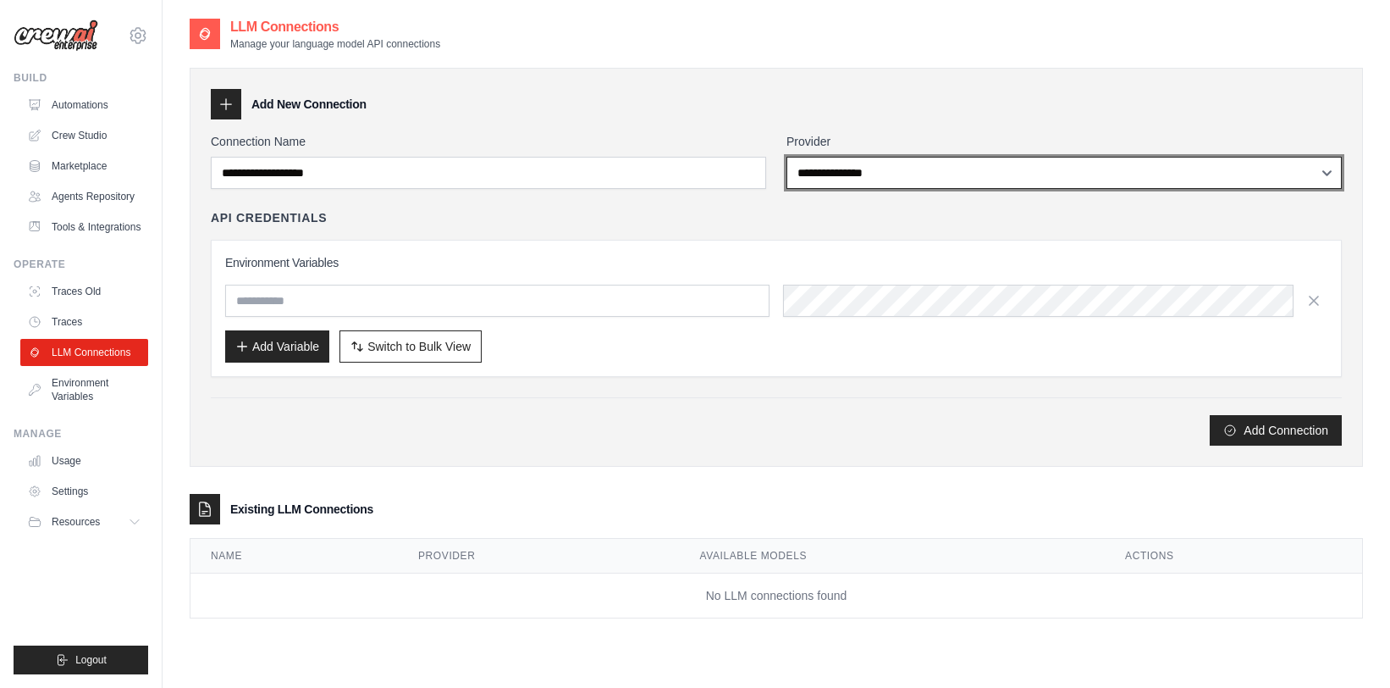
click at [853, 184] on select "**********" at bounding box center [1064, 173] width 555 height 32
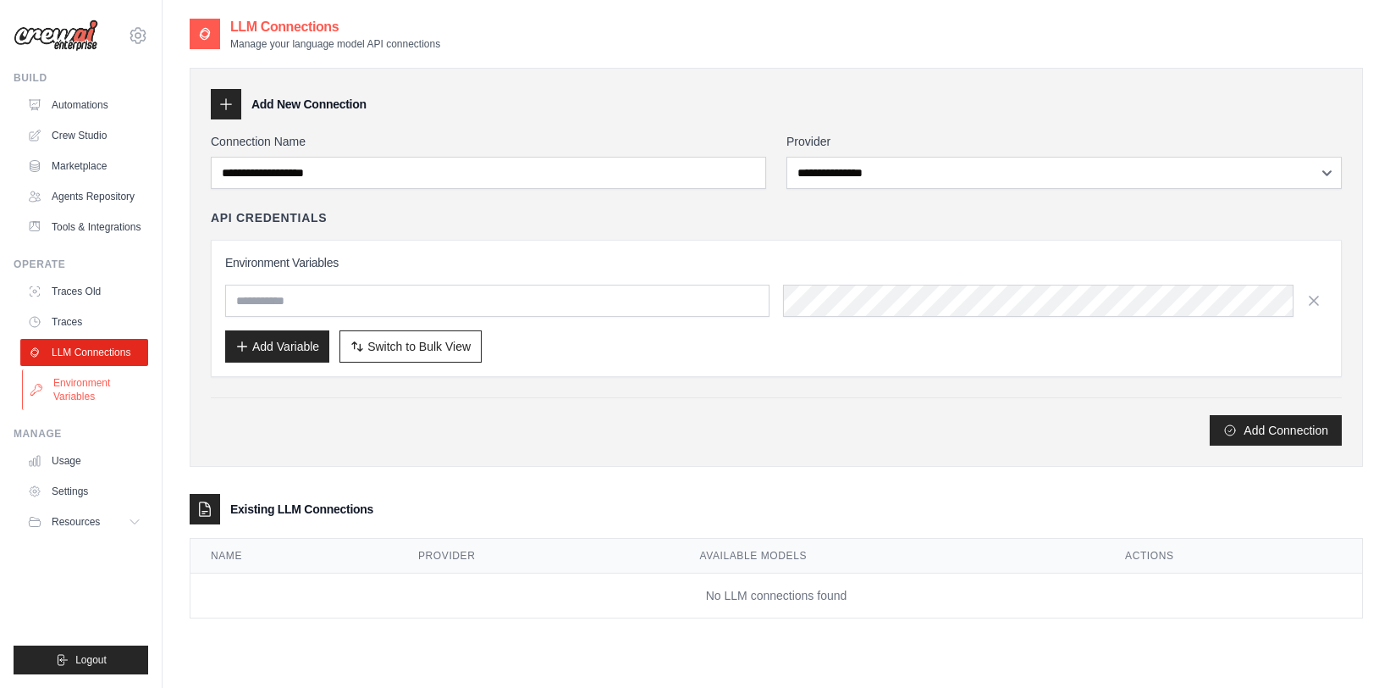
click at [90, 381] on link "Environment Variables" at bounding box center [86, 389] width 128 height 41
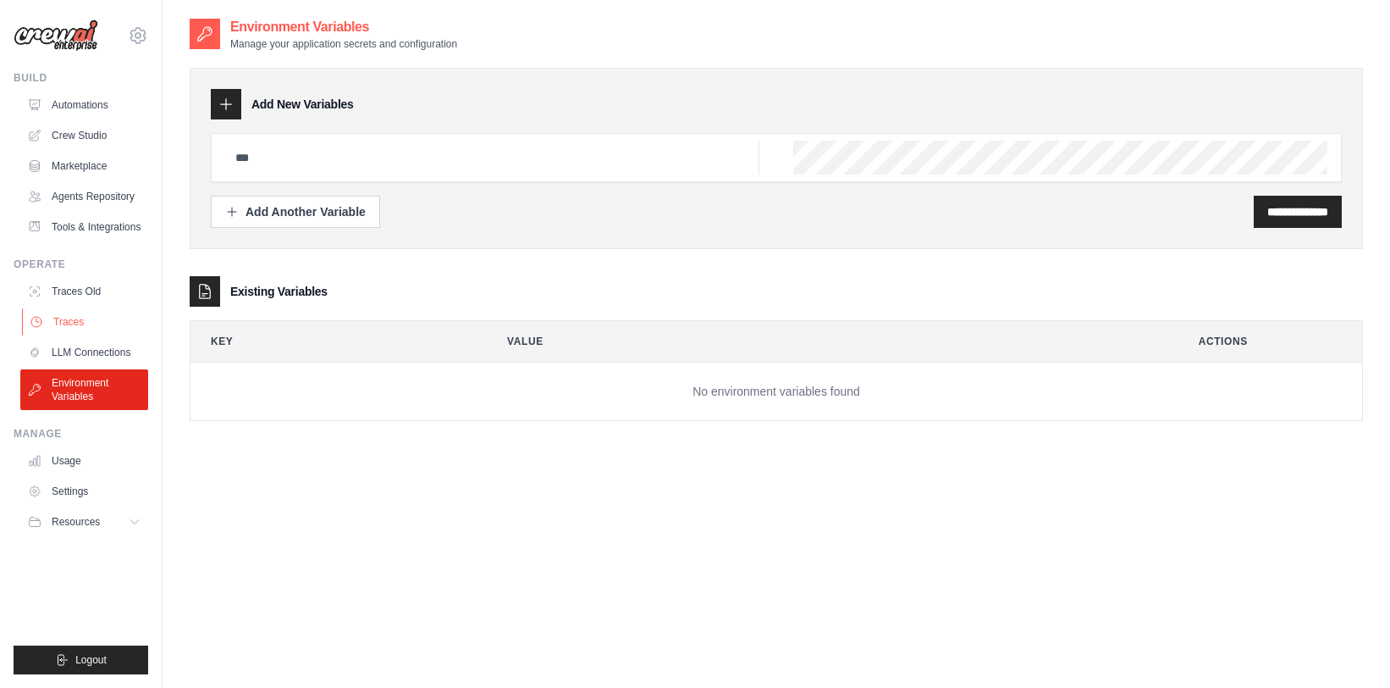
click at [86, 327] on link "Traces" at bounding box center [86, 321] width 128 height 27
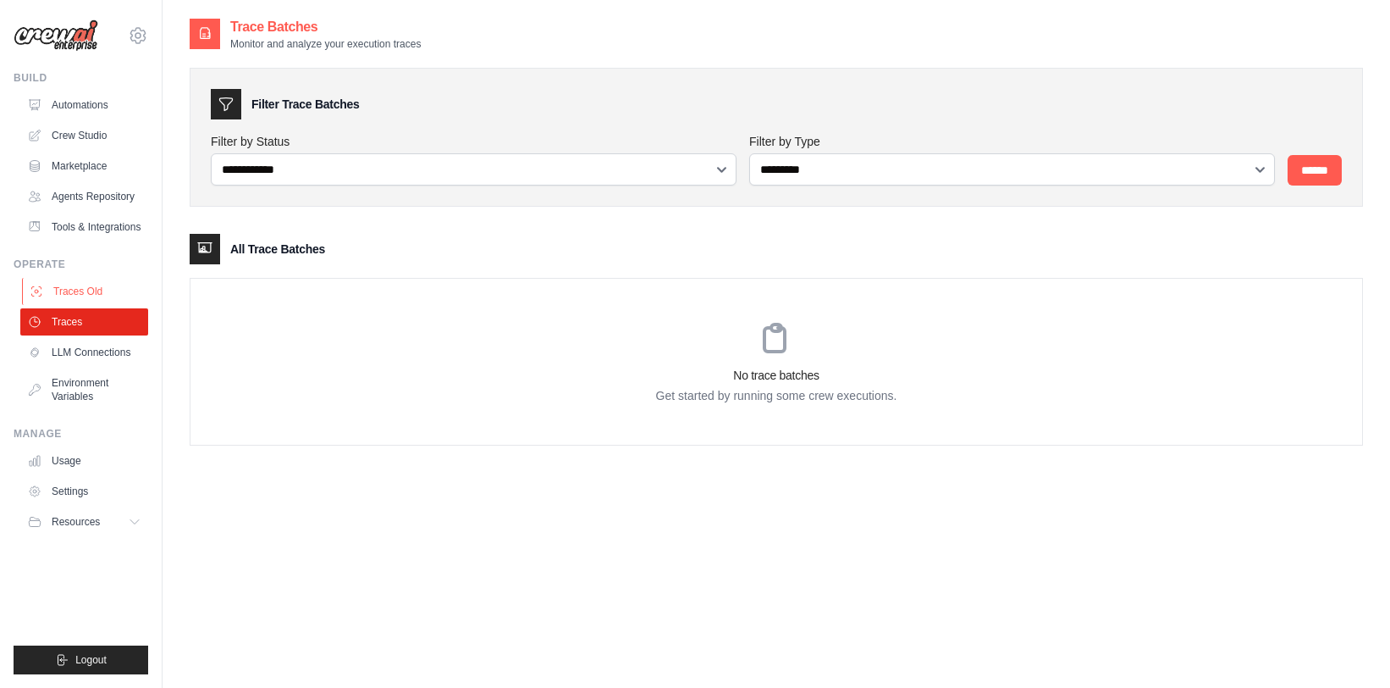
click at [117, 295] on link "Traces Old" at bounding box center [86, 291] width 128 height 27
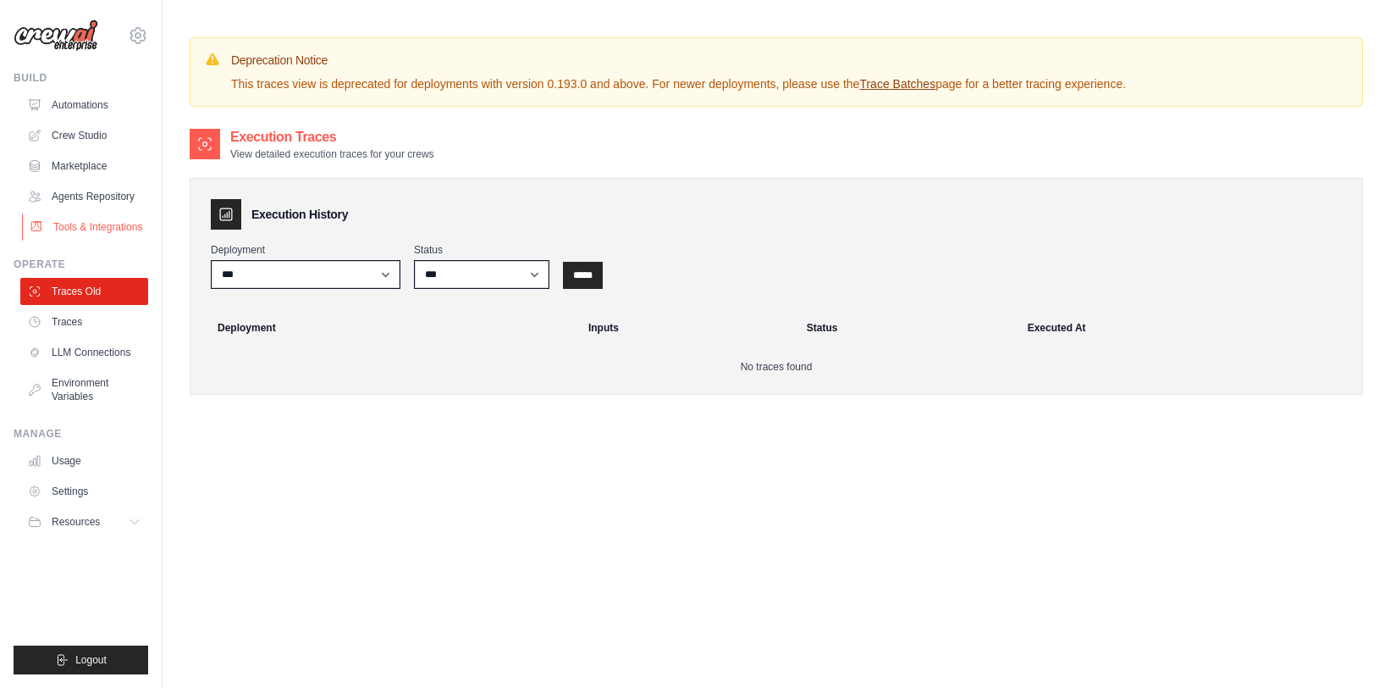
click at [119, 218] on link "Tools & Integrations" at bounding box center [86, 226] width 128 height 27
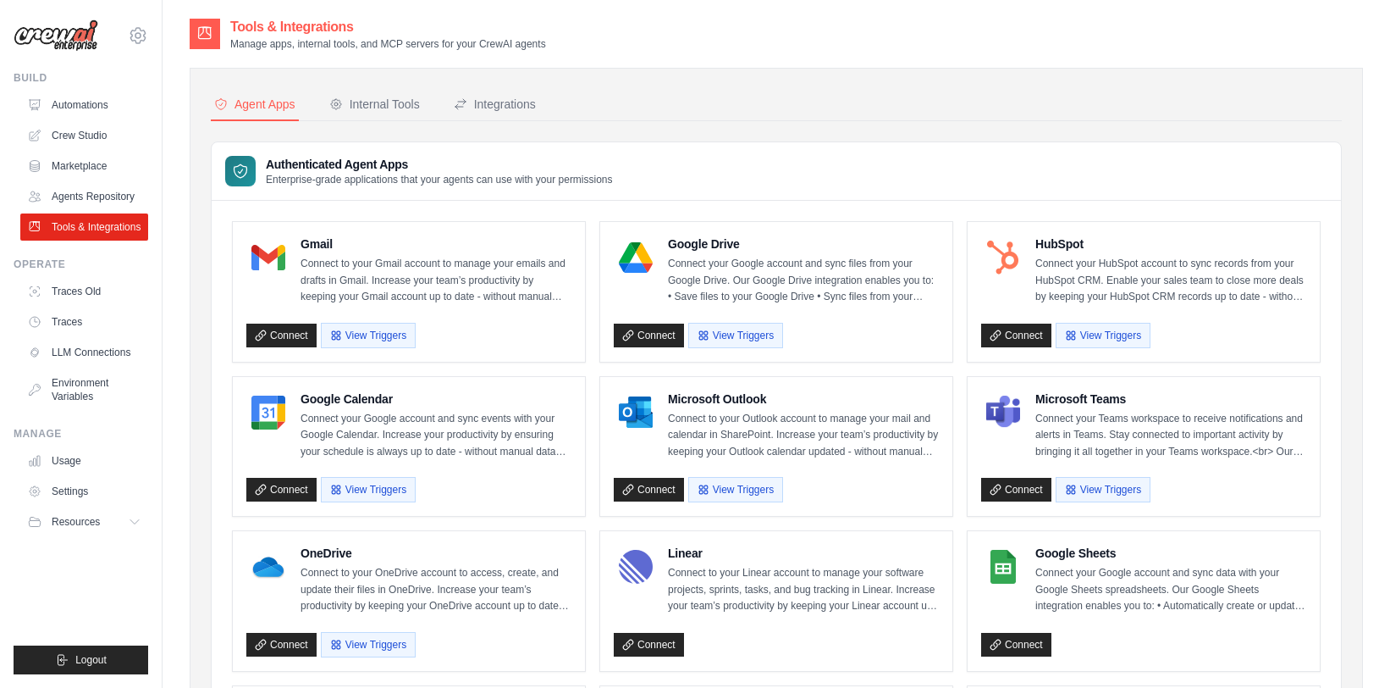
click at [121, 208] on link "Agents Repository" at bounding box center [84, 196] width 128 height 27
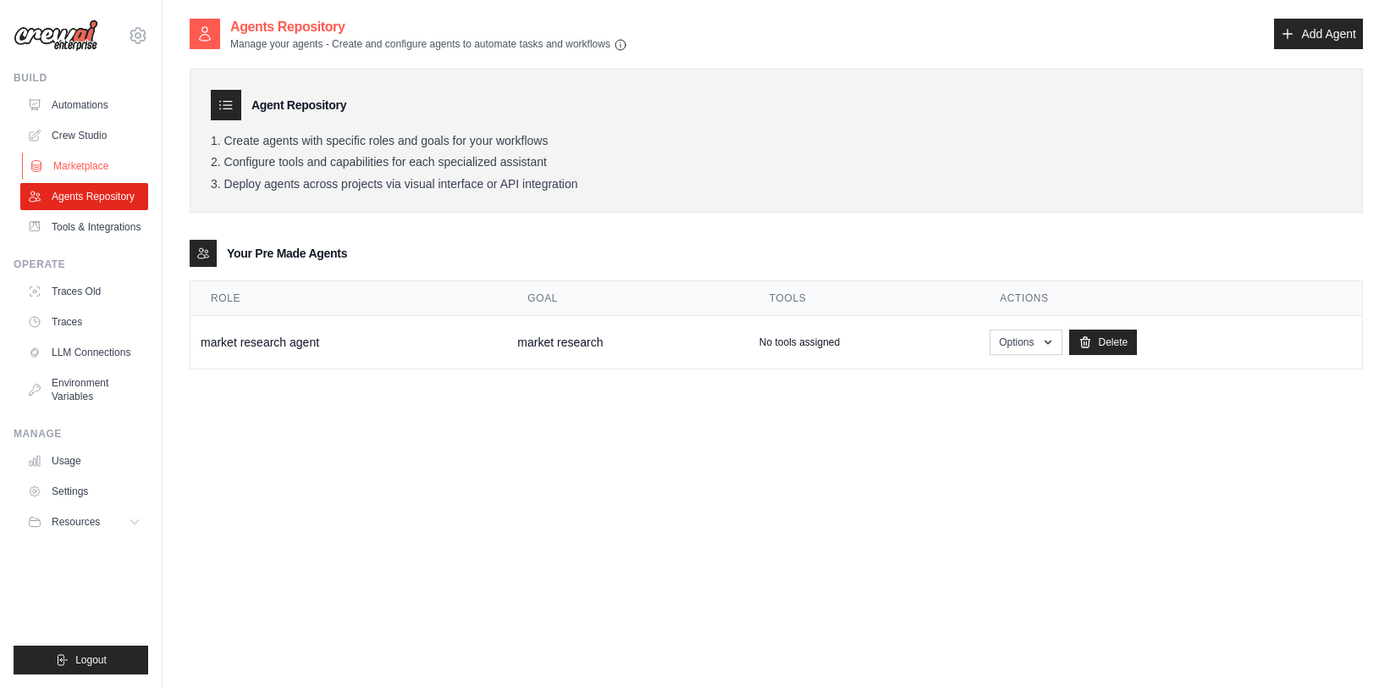
click at [111, 171] on link "Marketplace" at bounding box center [86, 165] width 128 height 27
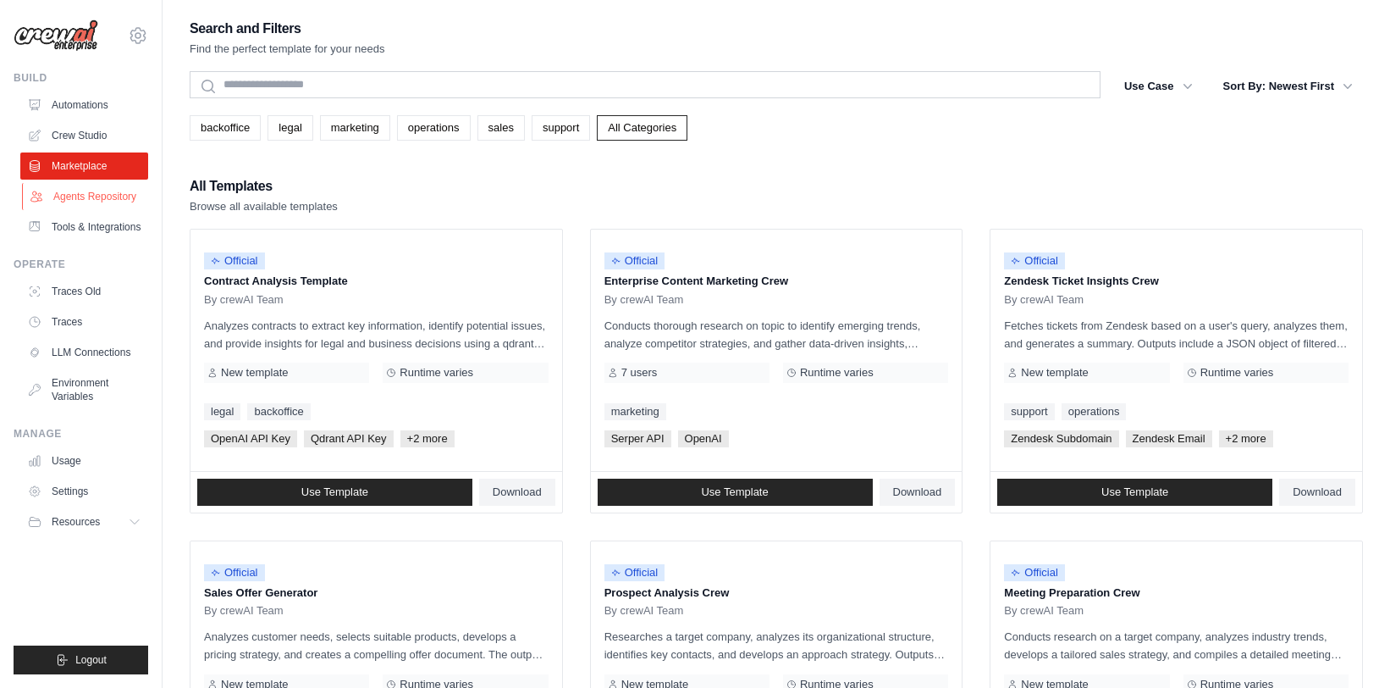
click at [103, 202] on link "Agents Repository" at bounding box center [86, 196] width 128 height 27
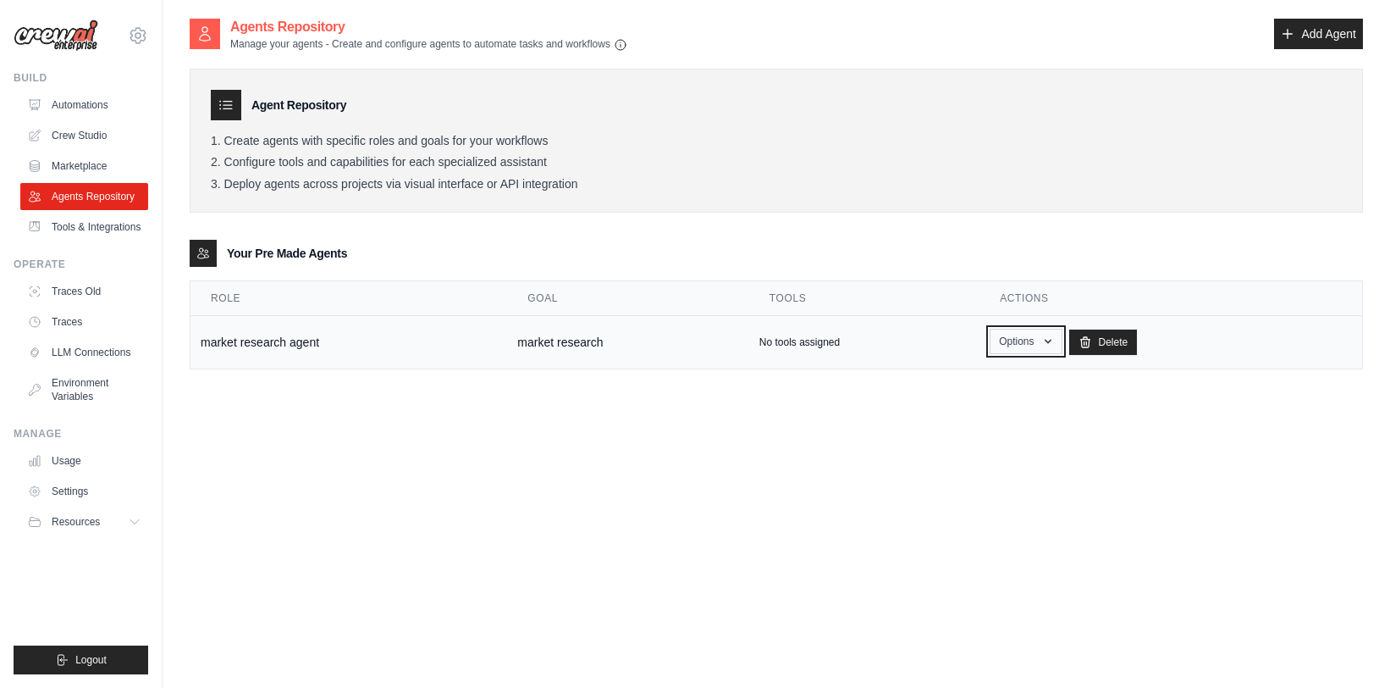
click at [1008, 344] on button "Options" at bounding box center [1026, 341] width 72 height 25
click at [1008, 348] on button "Options" at bounding box center [1026, 341] width 72 height 25
click at [107, 141] on link "Crew Studio" at bounding box center [86, 135] width 128 height 27
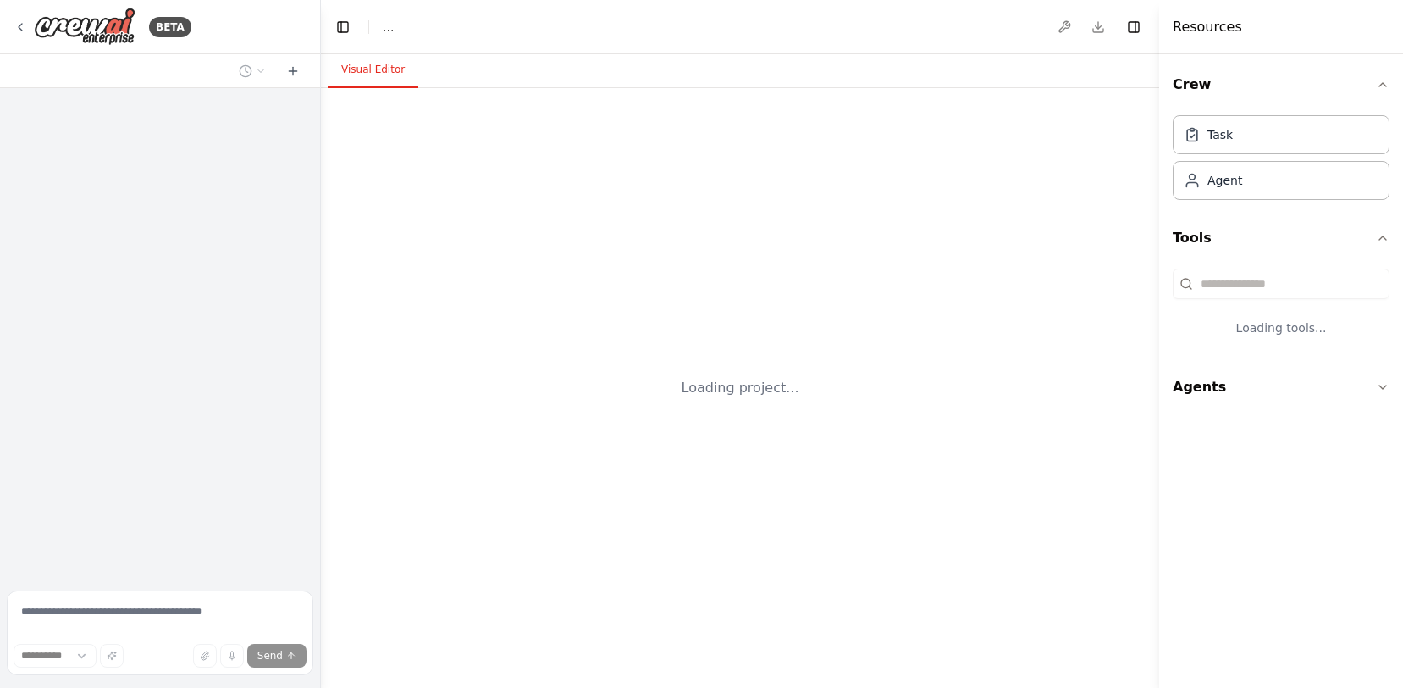
select select "****"
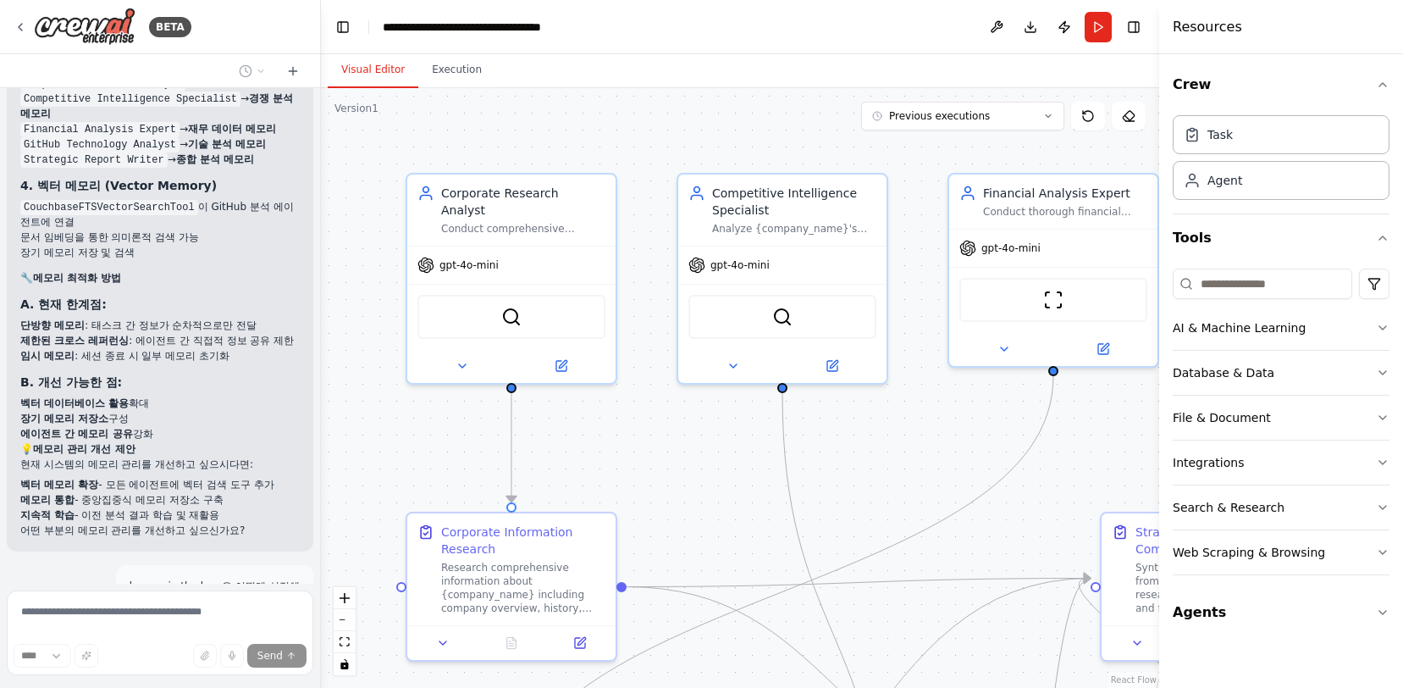
scroll to position [9462, 0]
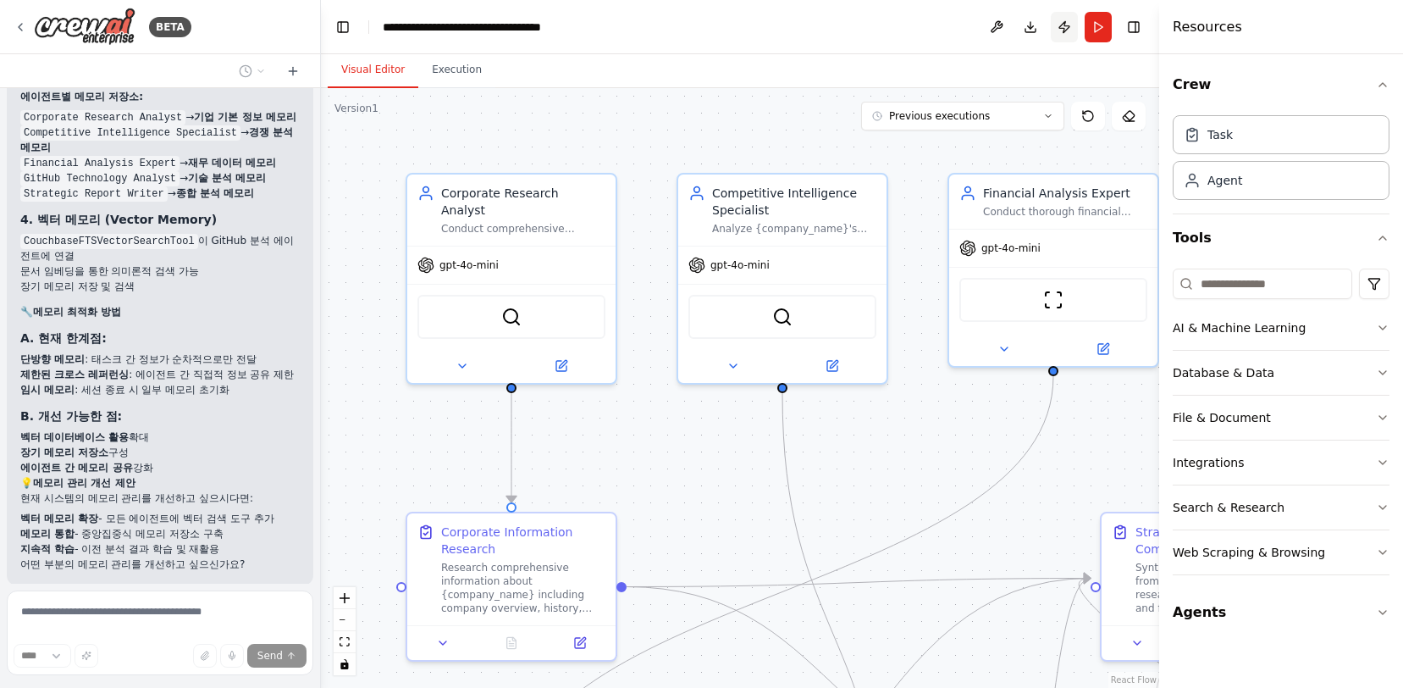
click at [1064, 36] on button "Publish" at bounding box center [1064, 27] width 27 height 30
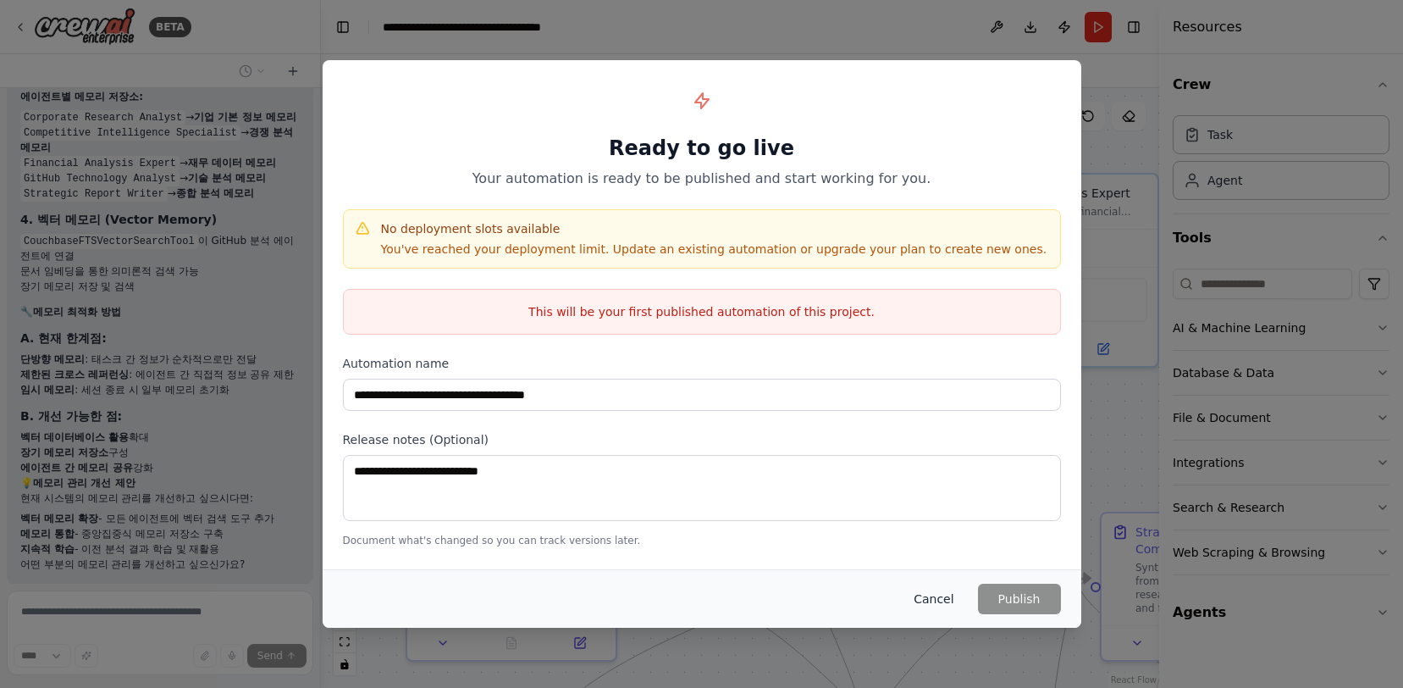
click at [940, 602] on button "Cancel" at bounding box center [933, 598] width 67 height 30
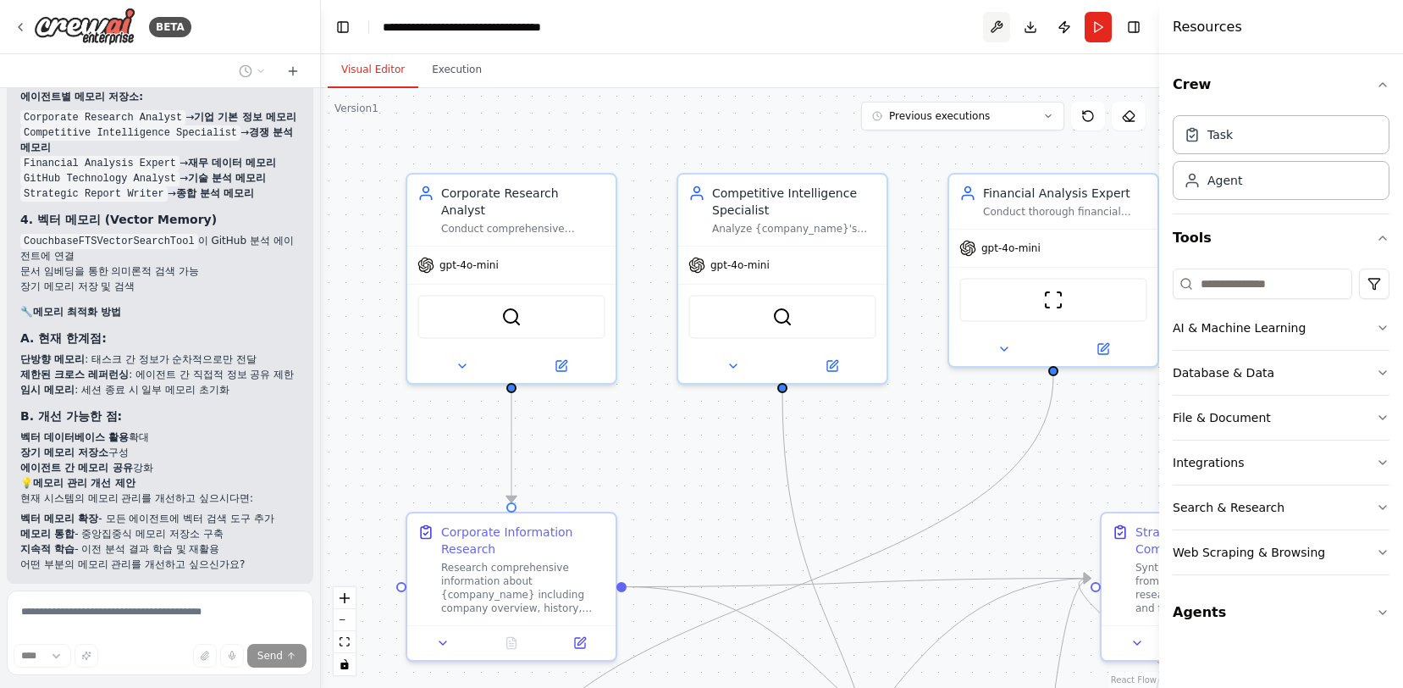
click at [1002, 27] on button at bounding box center [996, 27] width 27 height 30
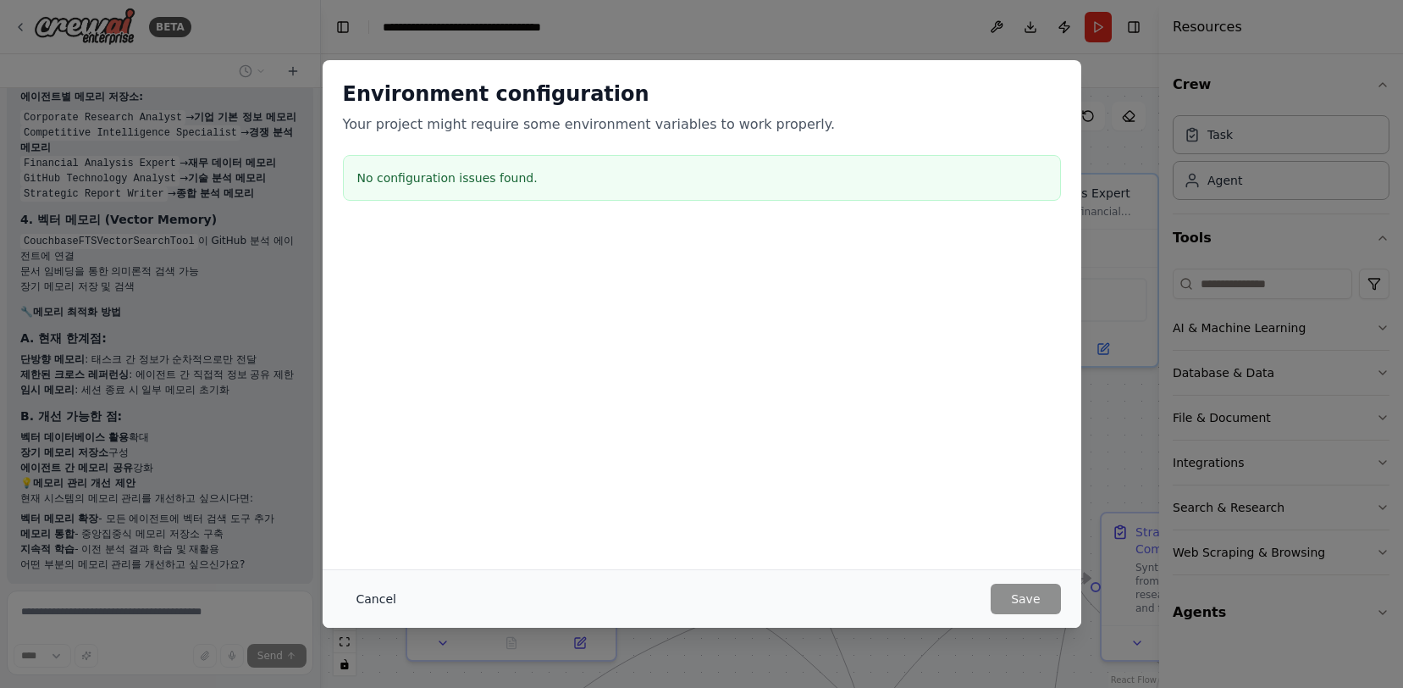
click at [373, 599] on button "Cancel" at bounding box center [376, 598] width 67 height 30
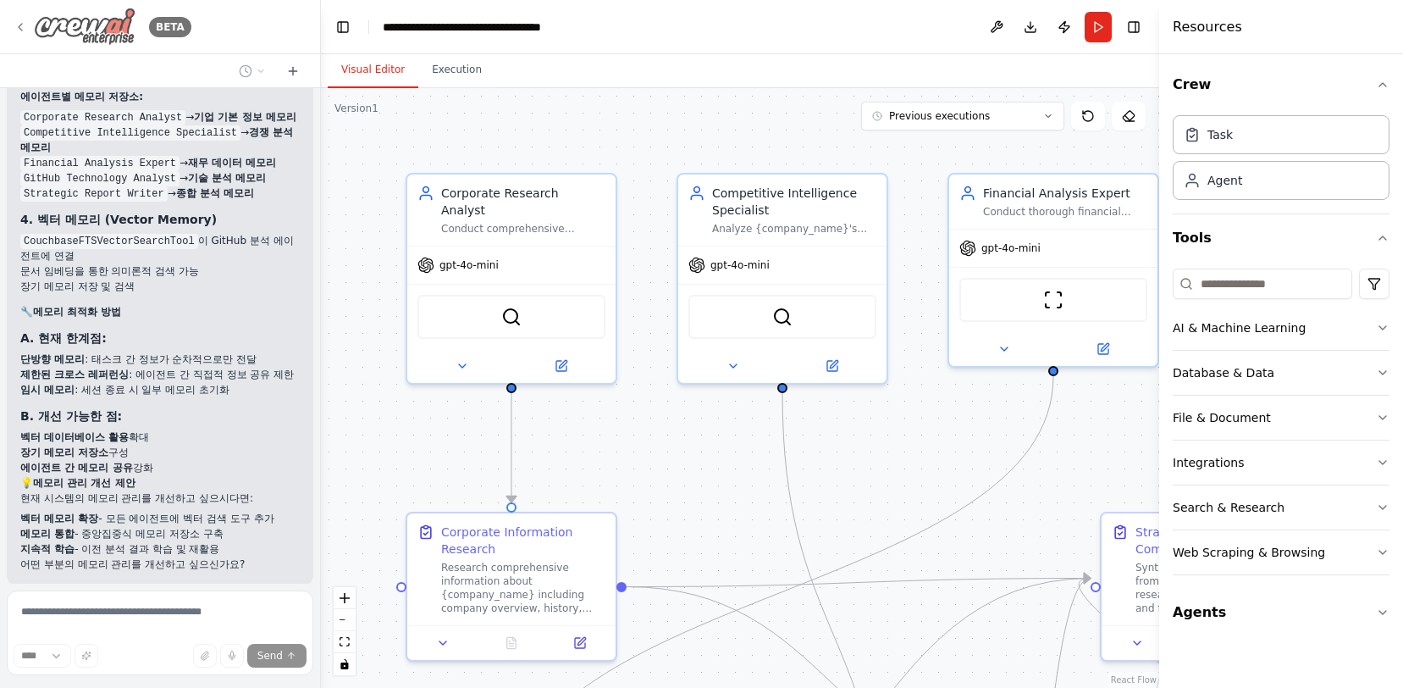
click at [24, 29] on icon at bounding box center [21, 27] width 14 height 14
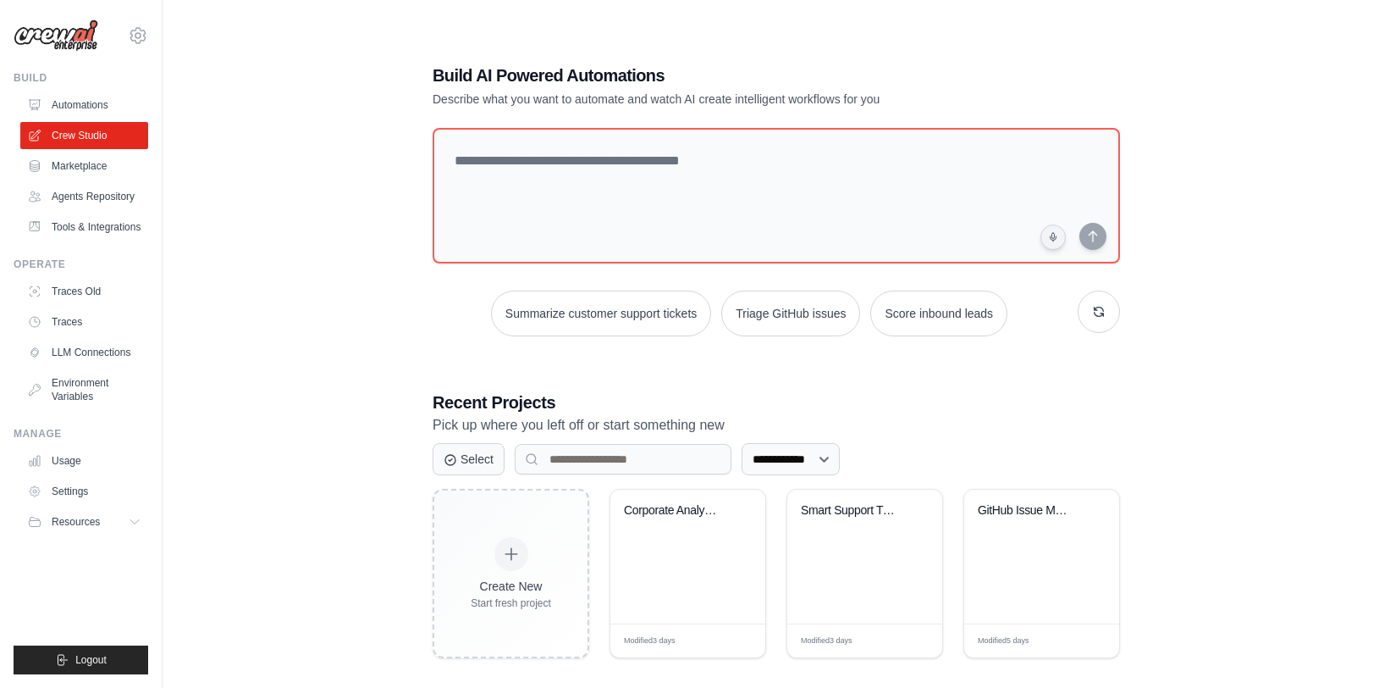
click at [86, 113] on link "Automations" at bounding box center [84, 104] width 128 height 27
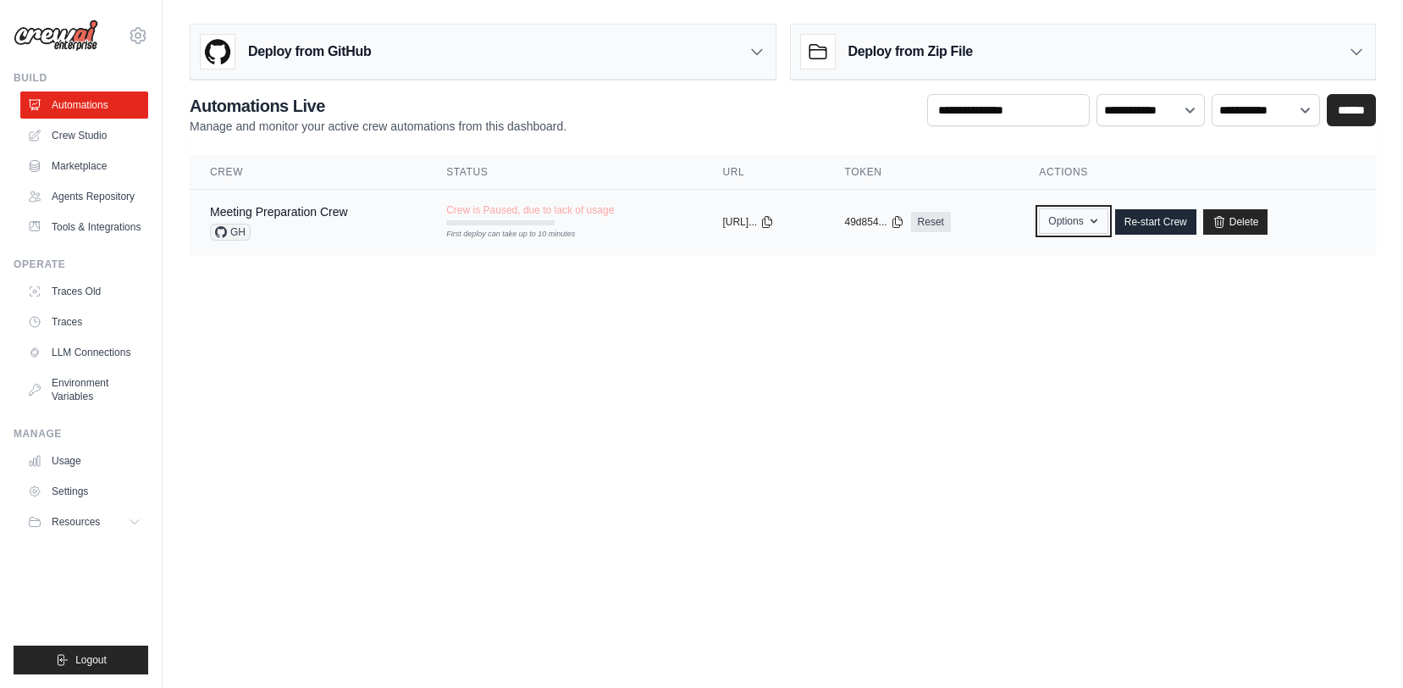
click at [1101, 225] on icon "button" at bounding box center [1094, 221] width 14 height 14
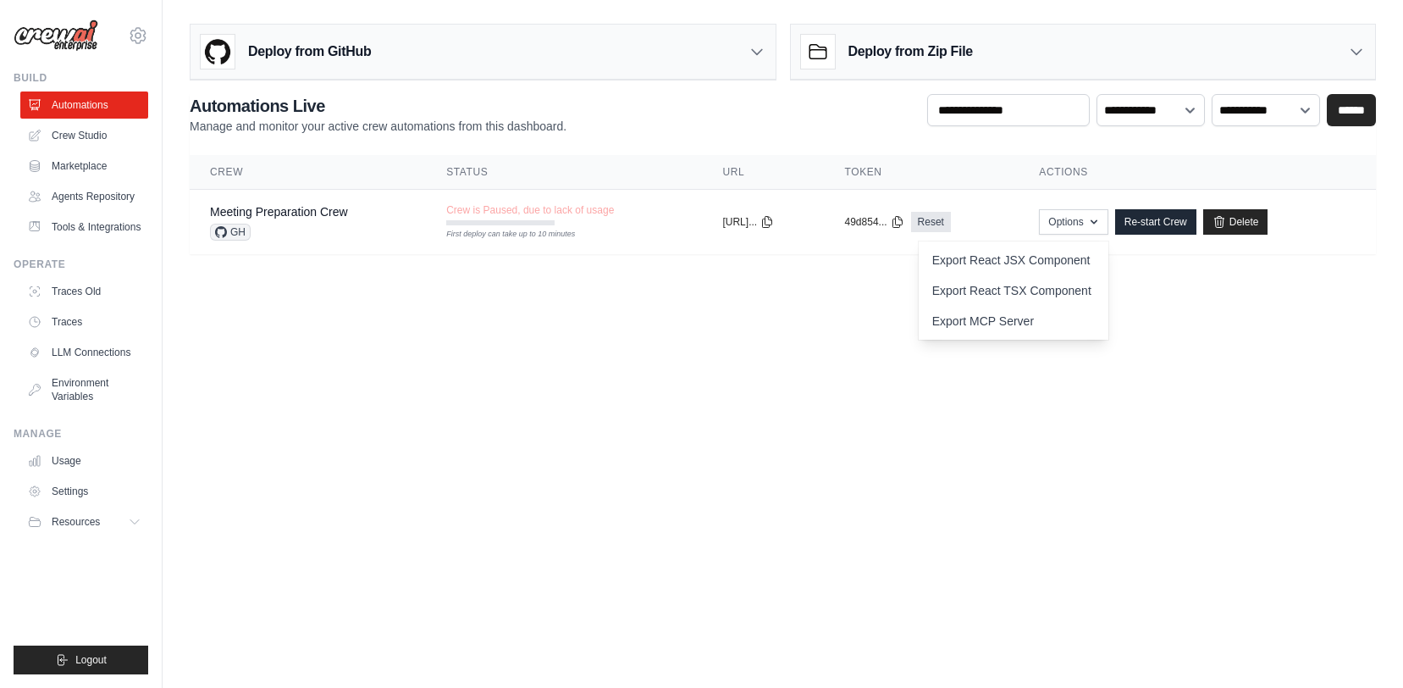
click at [1127, 167] on th "Actions" at bounding box center [1197, 172] width 357 height 35
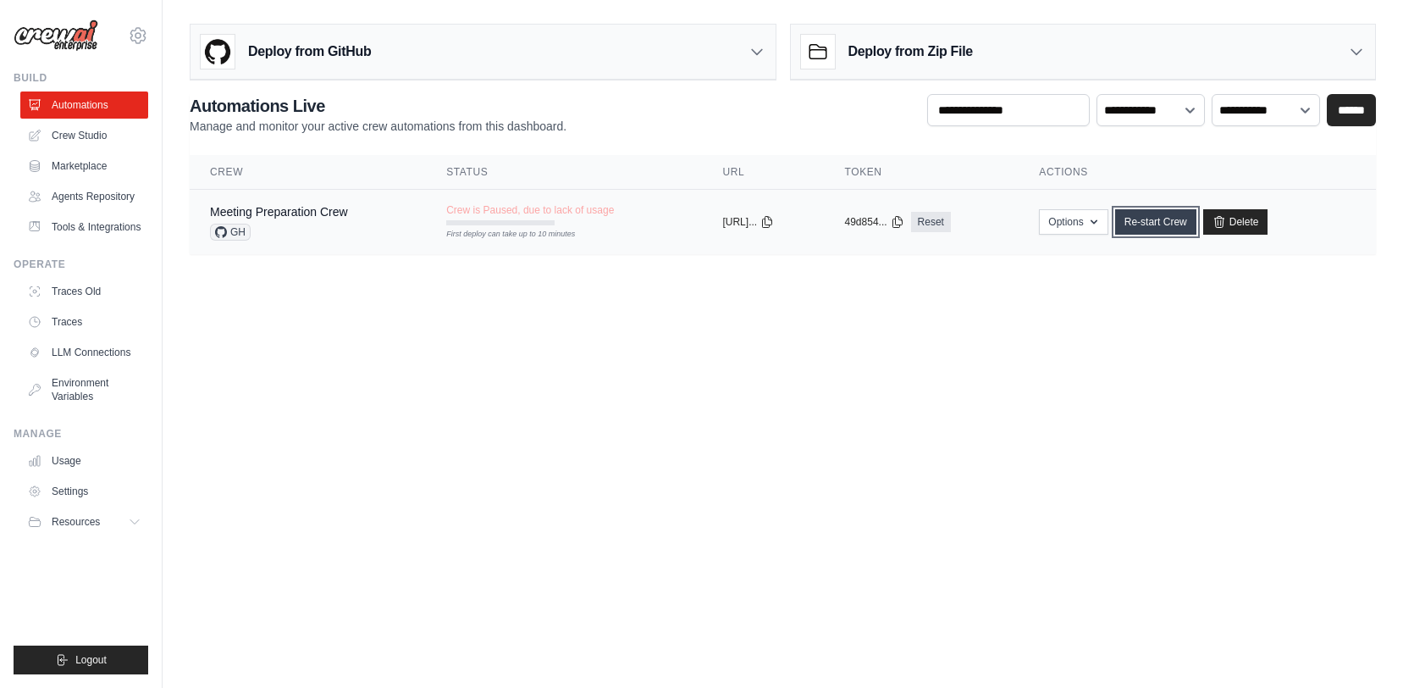
click at [1167, 225] on link "Re-start Crew" at bounding box center [1155, 221] width 81 height 25
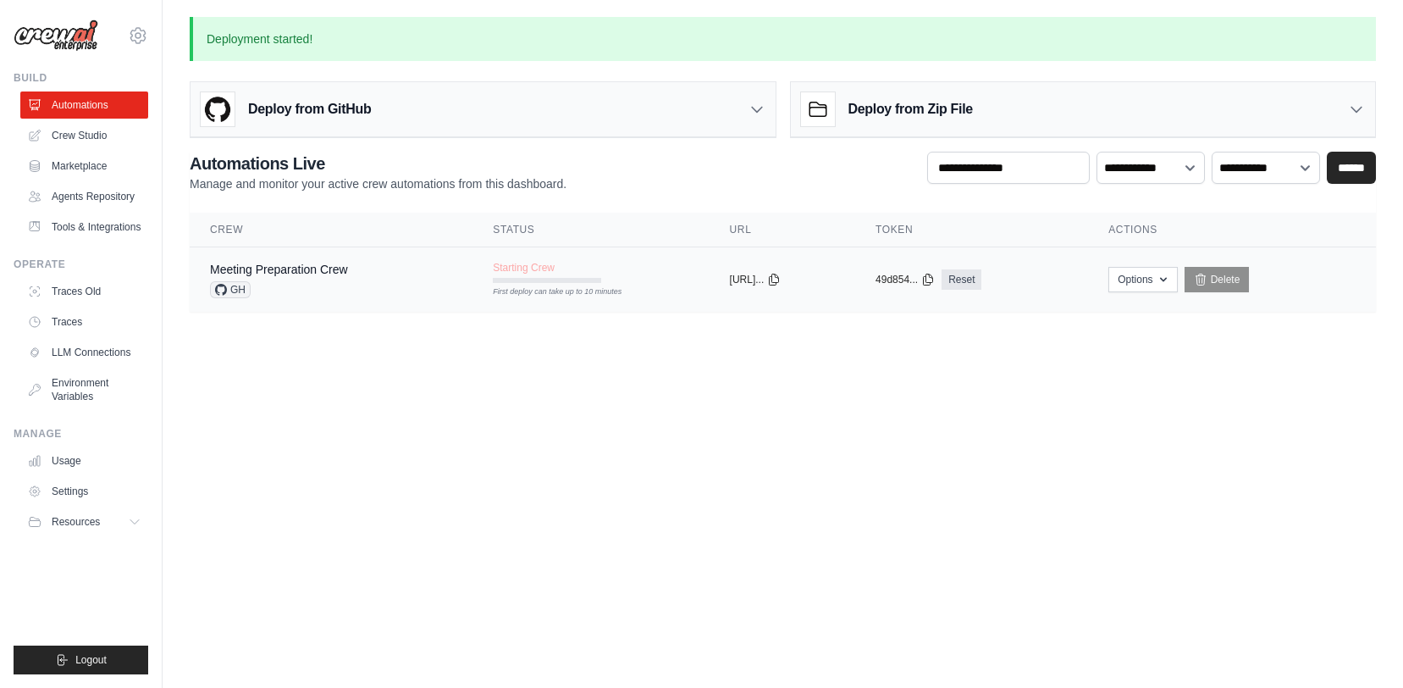
click at [231, 292] on span "GH" at bounding box center [230, 289] width 41 height 17
click at [1147, 270] on button "Options" at bounding box center [1145, 278] width 69 height 25
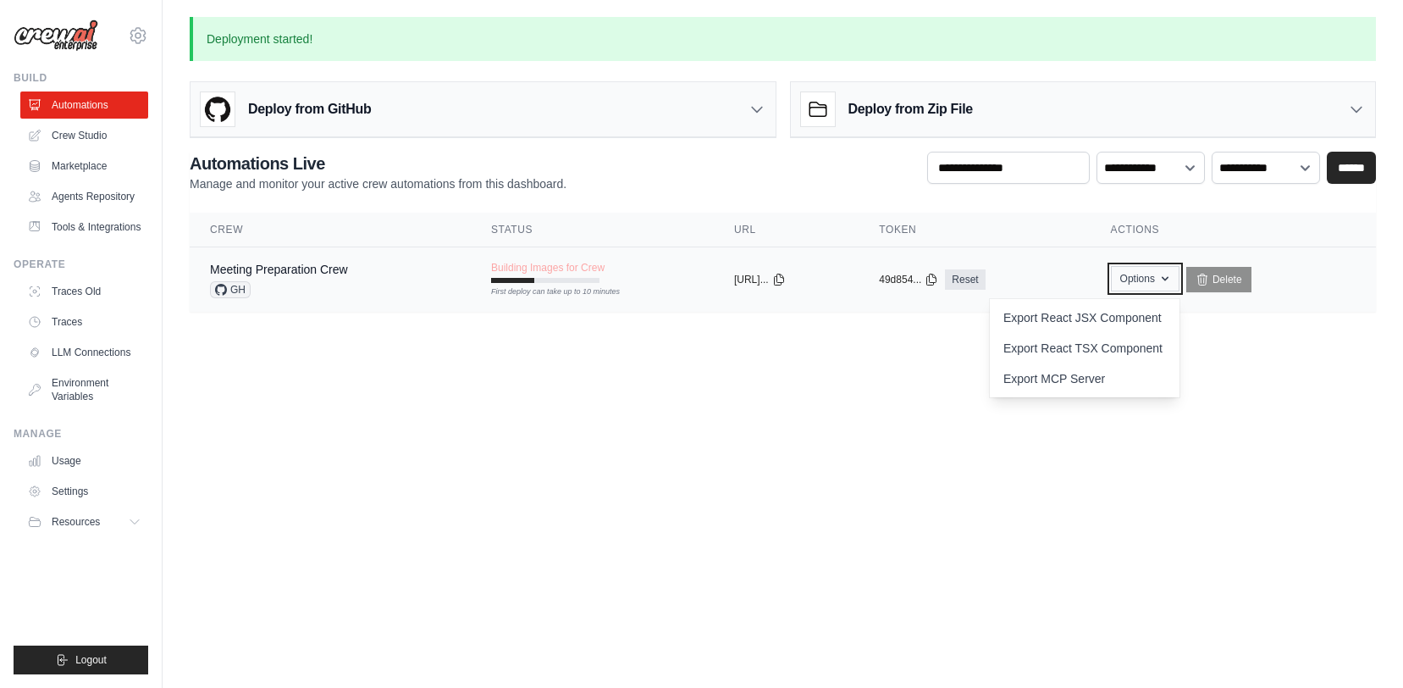
click at [1147, 270] on button "Options" at bounding box center [1145, 278] width 69 height 25
